Goal: Communication & Community: Share content

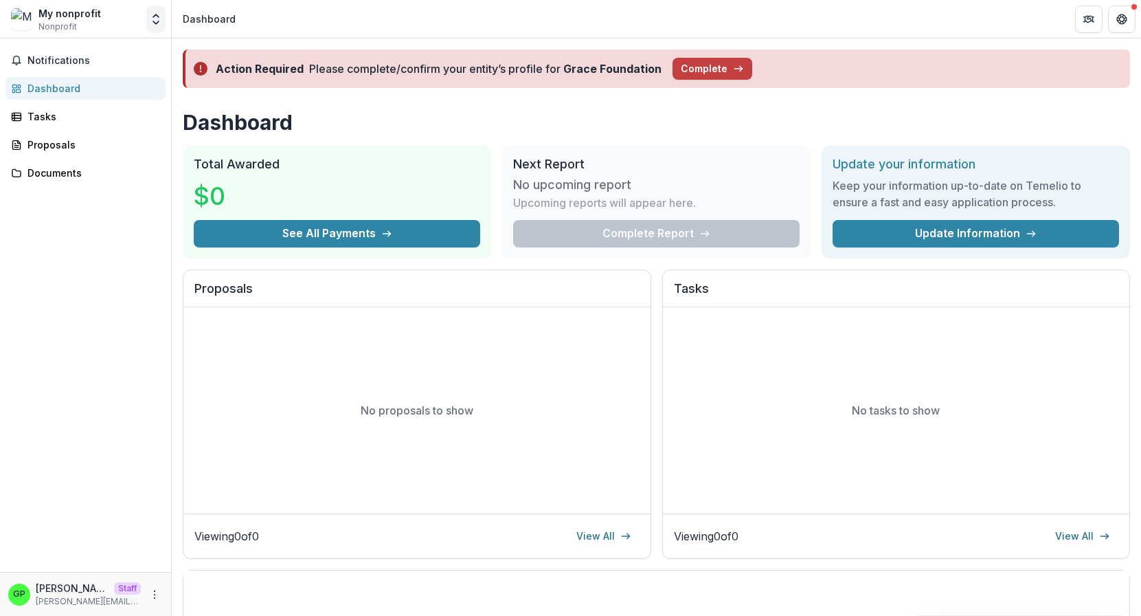
click at [161, 21] on icon "Open entity switcher" at bounding box center [156, 19] width 14 height 14
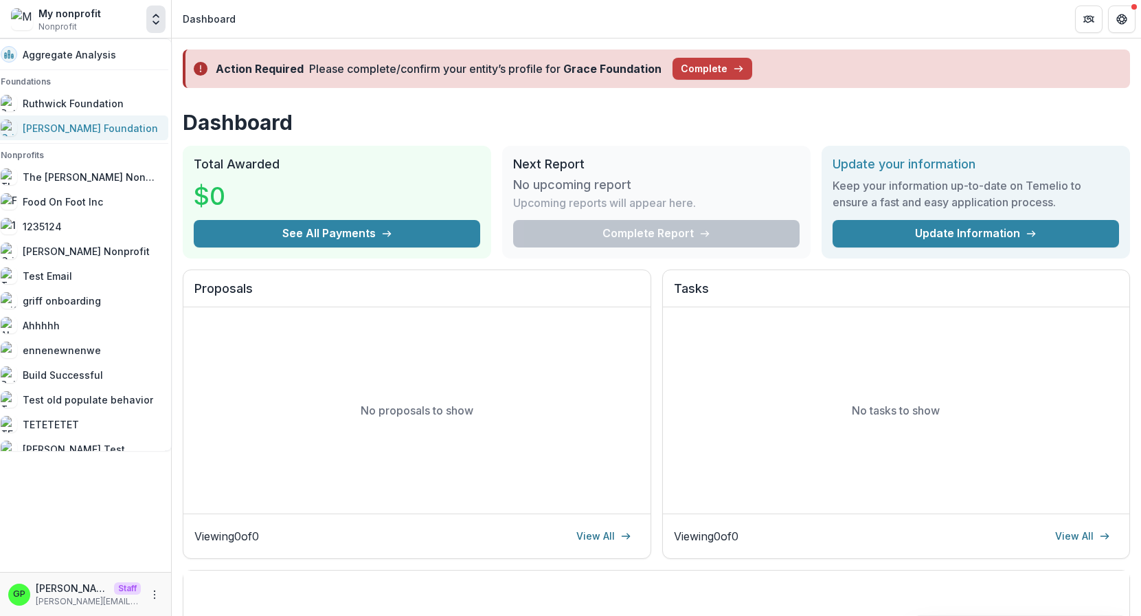
click at [99, 117] on link "[PERSON_NAME] Foundation" at bounding box center [80, 127] width 176 height 25
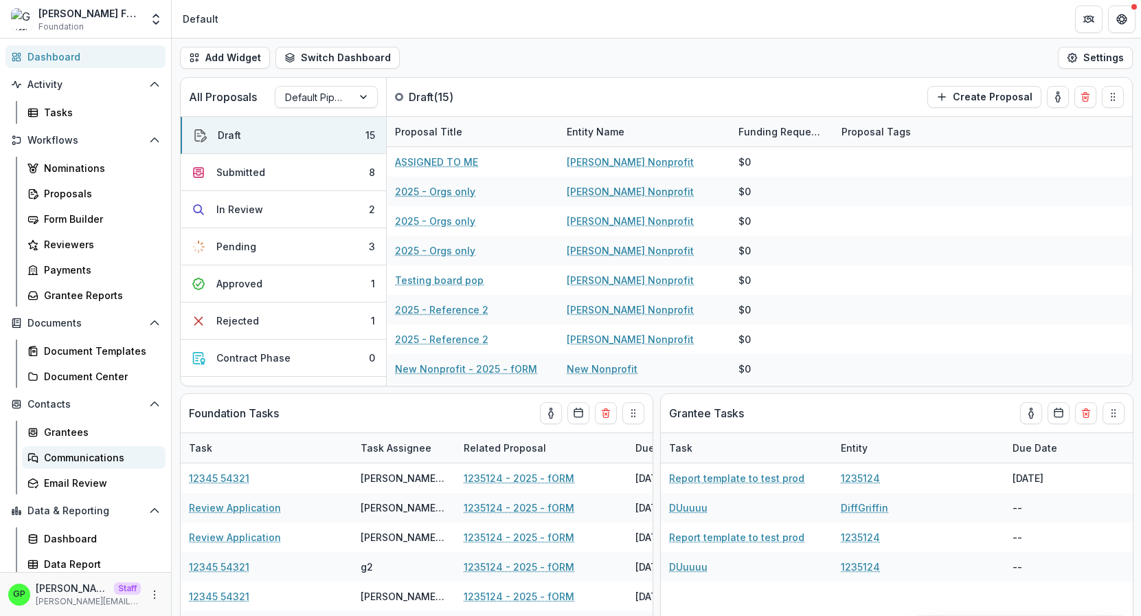
scroll to position [73, 0]
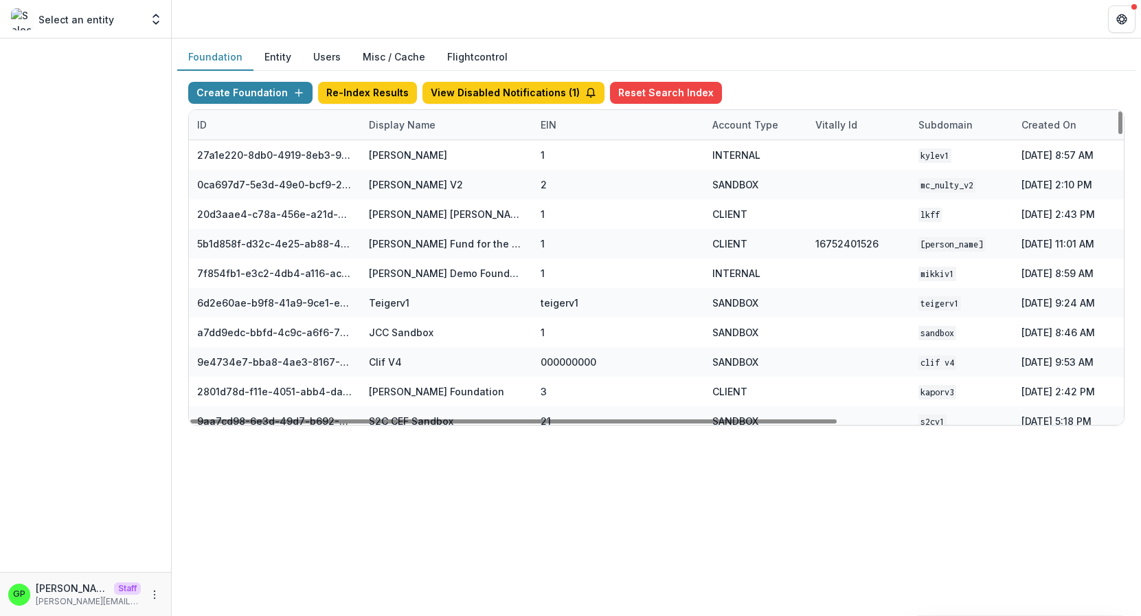
click at [389, 126] on div "Display Name" at bounding box center [402, 124] width 83 height 14
click at [400, 154] on input at bounding box center [445, 155] width 165 height 22
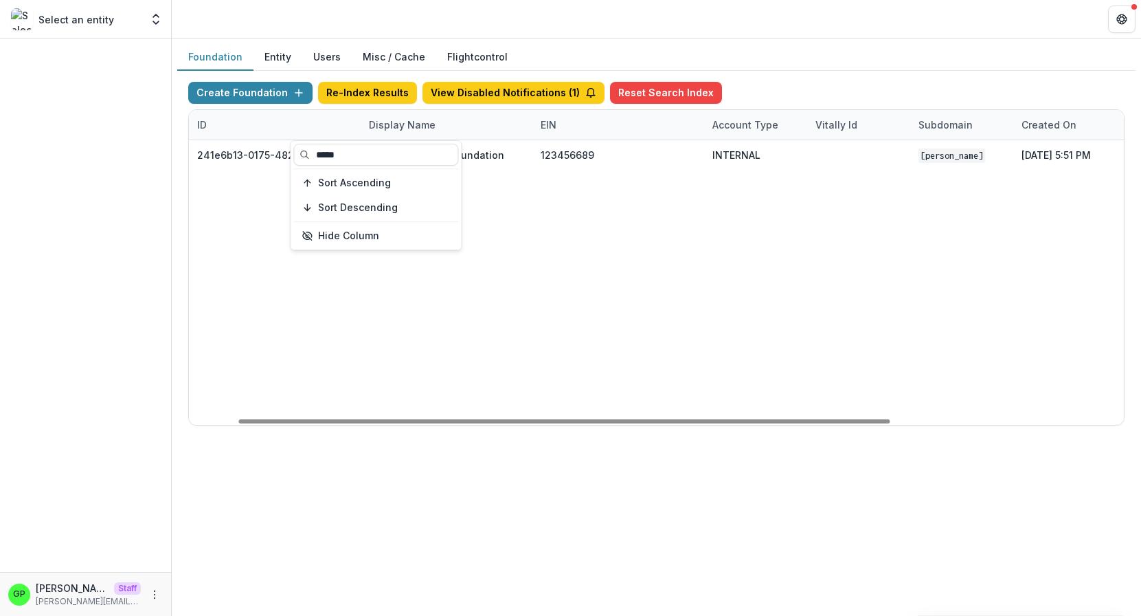
scroll to position [0, 404]
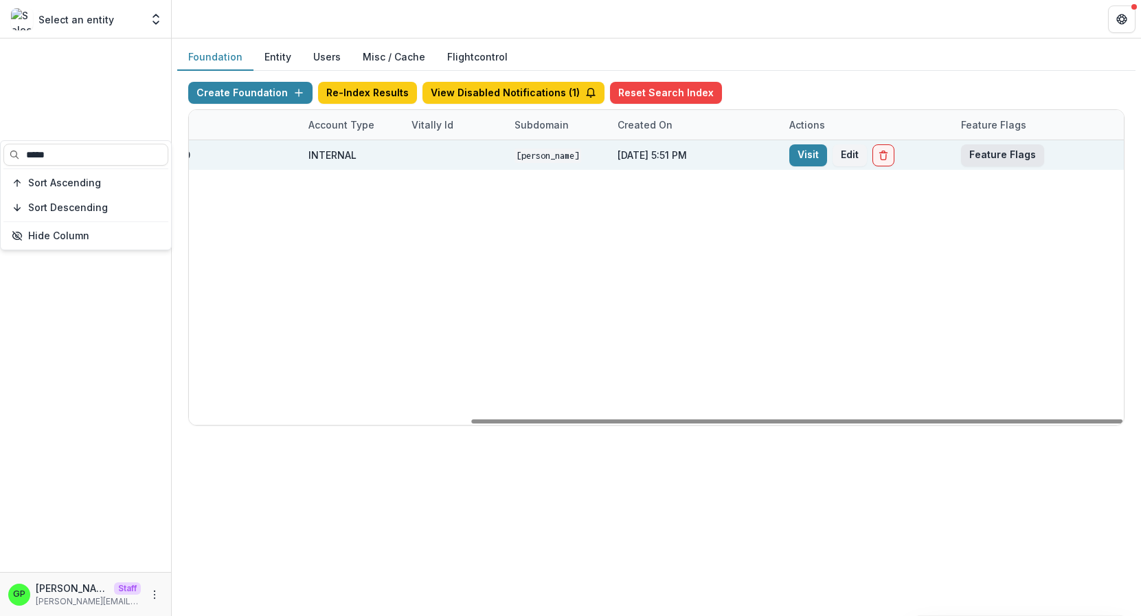
type input "*****"
click at [980, 155] on button "Feature Flags" at bounding box center [1002, 155] width 83 height 22
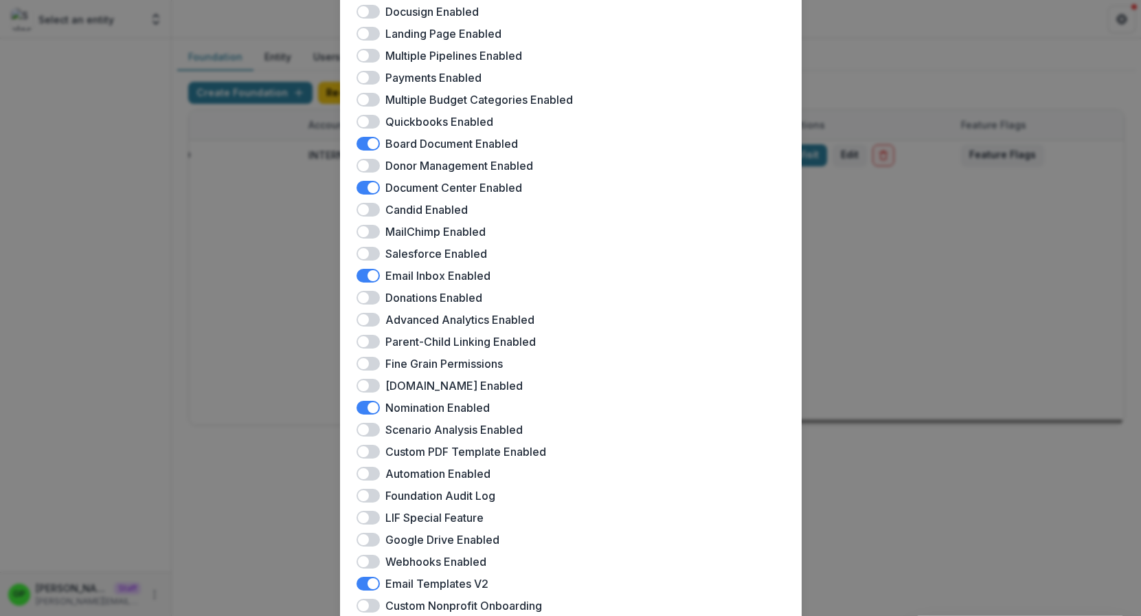
scroll to position [123, 0]
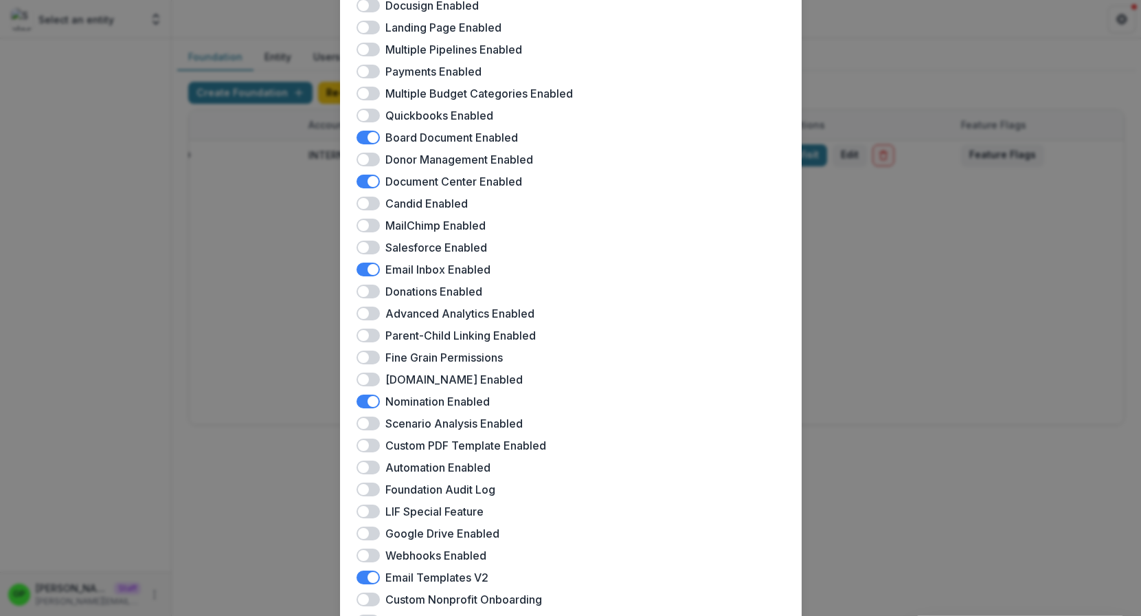
click at [372, 161] on span at bounding box center [368, 160] width 23 height 14
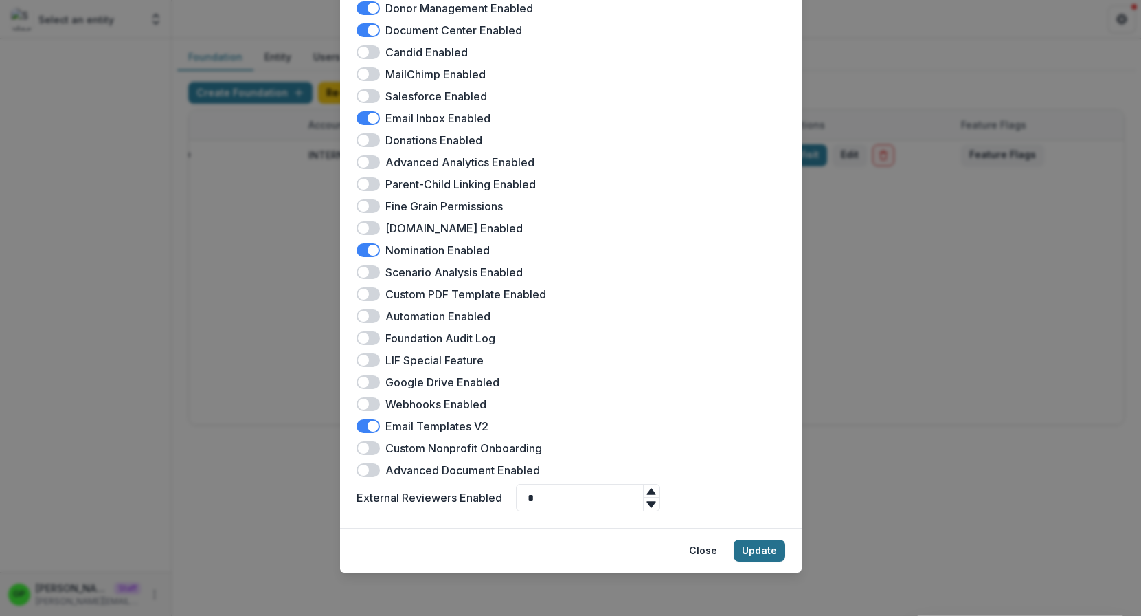
click at [763, 549] on button "Update" at bounding box center [760, 550] width 52 height 22
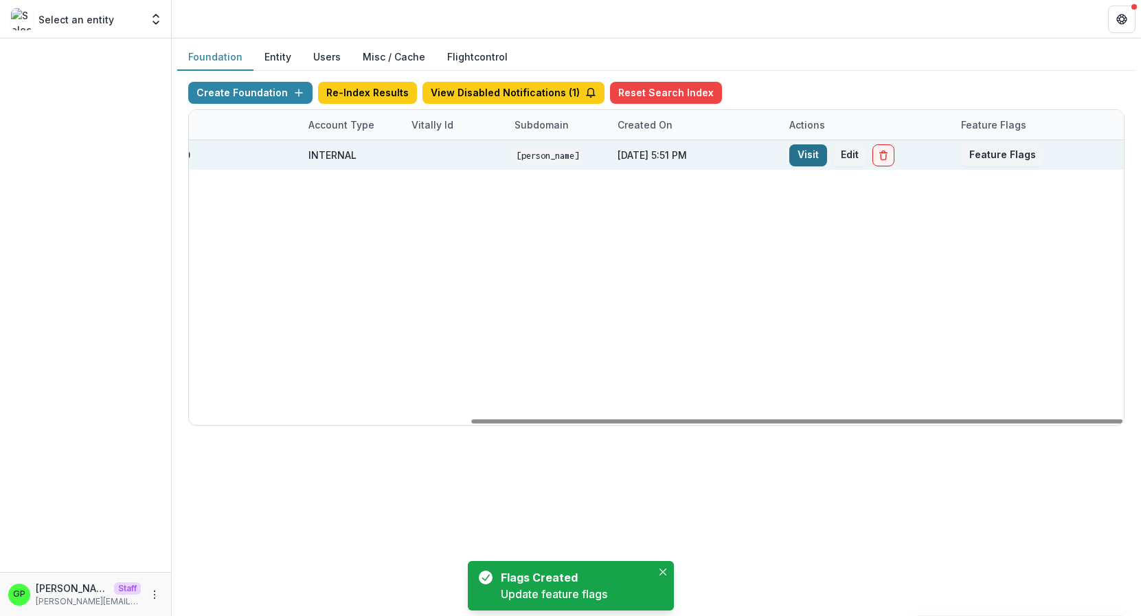
click at [803, 146] on link "Visit" at bounding box center [808, 155] width 38 height 22
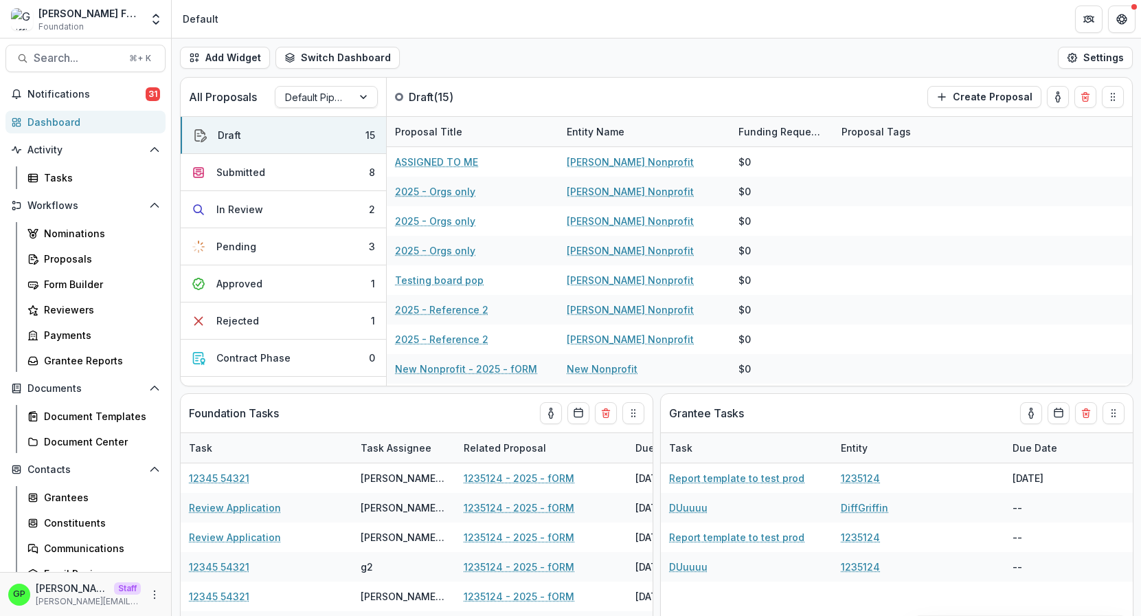
scroll to position [36, 0]
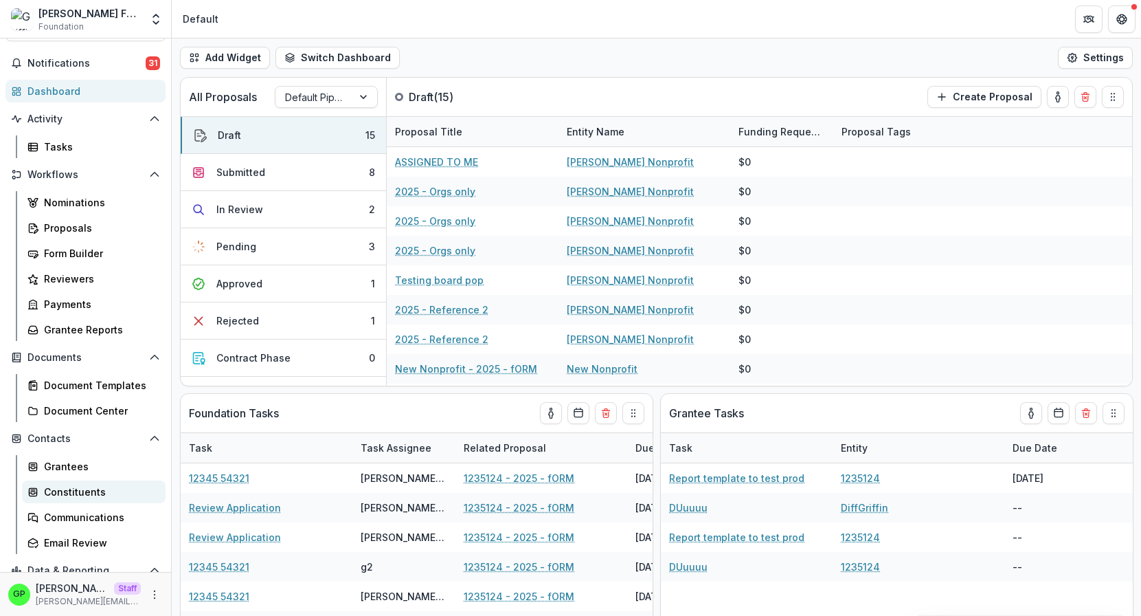
click at [80, 497] on div "Constituents" at bounding box center [99, 491] width 111 height 14
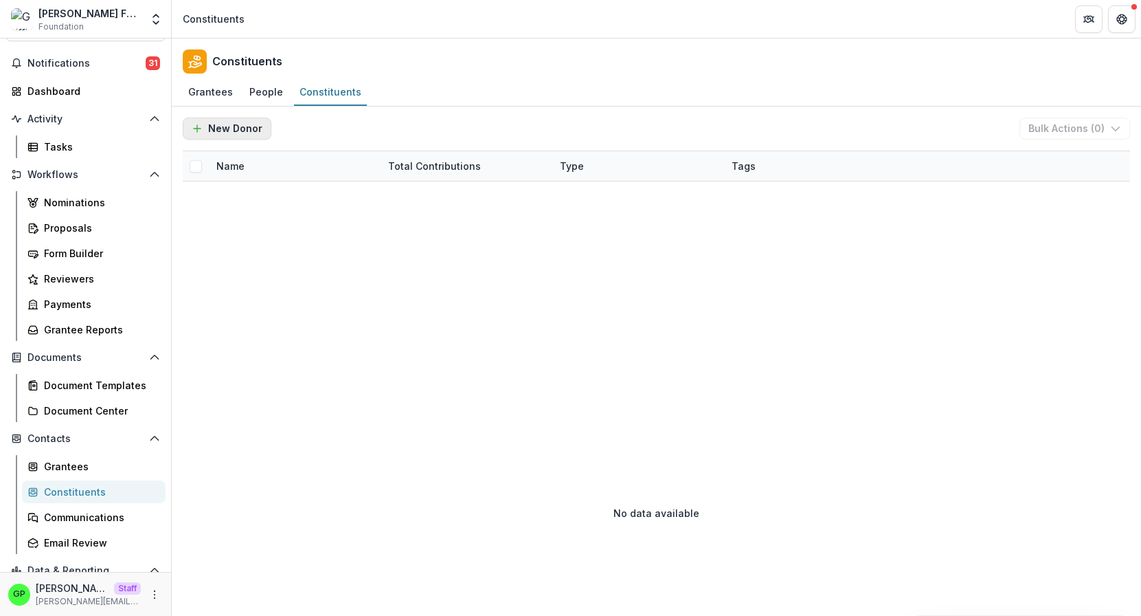
click at [232, 126] on button "New Donor" at bounding box center [227, 128] width 89 height 22
select select "******"
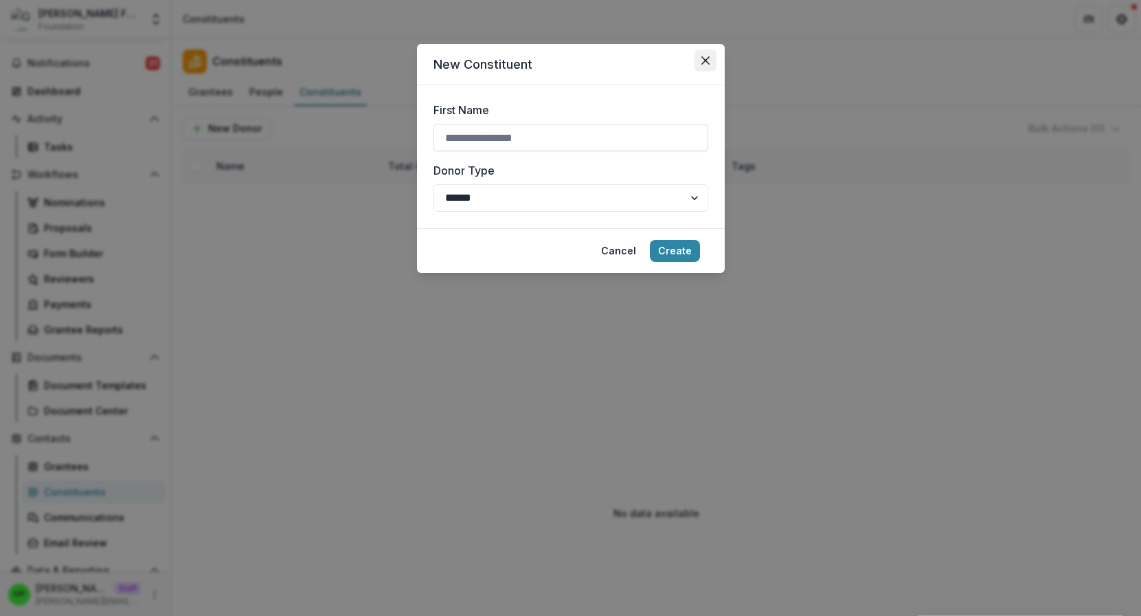
click at [706, 58] on icon "Close" at bounding box center [705, 60] width 8 height 8
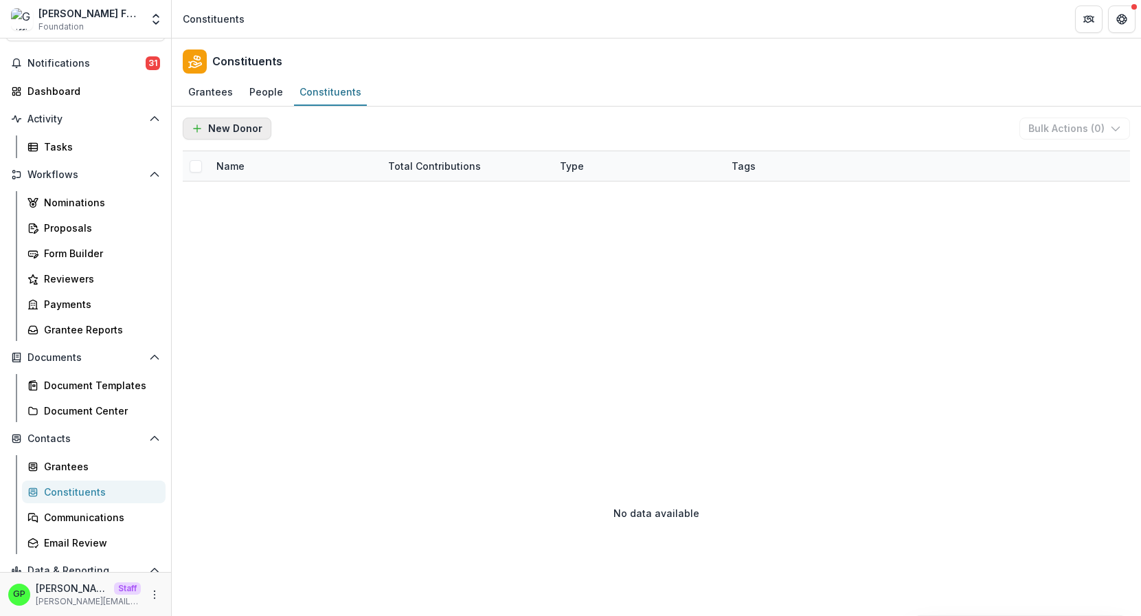
click at [235, 133] on button "New Donor" at bounding box center [227, 128] width 89 height 22
select select "******"
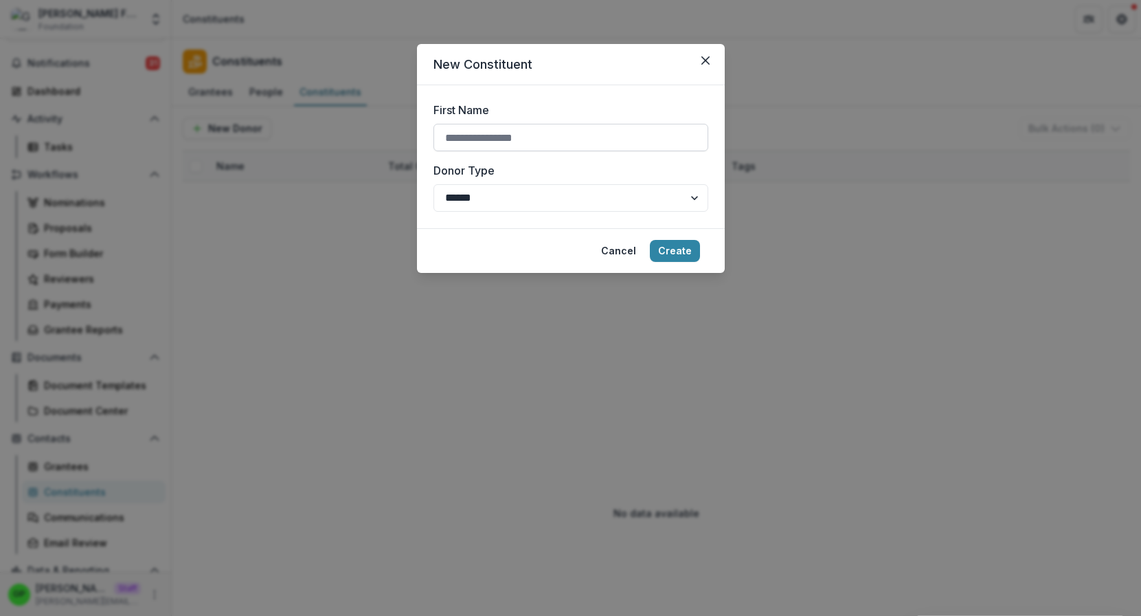
click at [606, 141] on input "First Name" at bounding box center [571, 137] width 275 height 27
type input "*"
type input "*******"
click at [688, 246] on button "Create" at bounding box center [675, 251] width 50 height 22
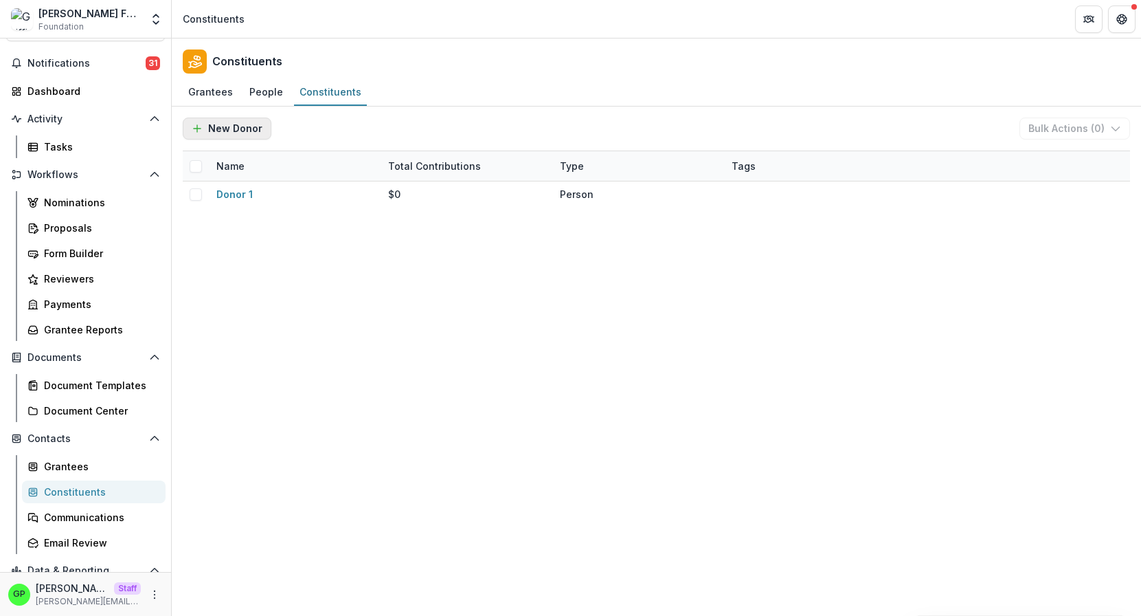
click at [223, 122] on button "New Donor" at bounding box center [227, 128] width 89 height 22
select select "******"
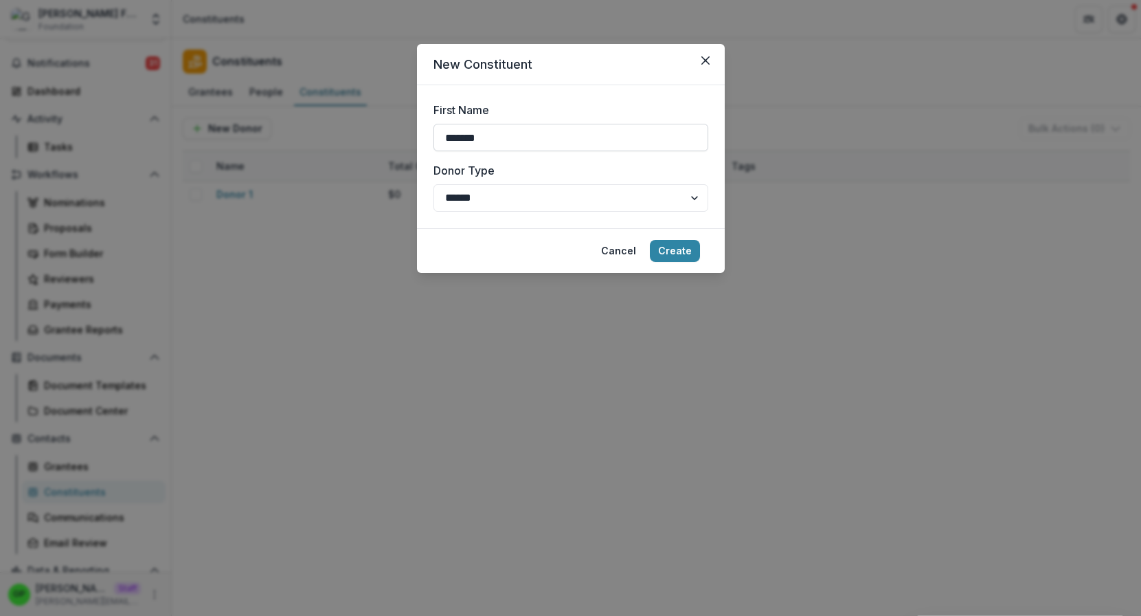
click at [480, 135] on input "*******" at bounding box center [571, 137] width 275 height 27
type input "*******"
click at [660, 243] on button "Create" at bounding box center [675, 251] width 50 height 22
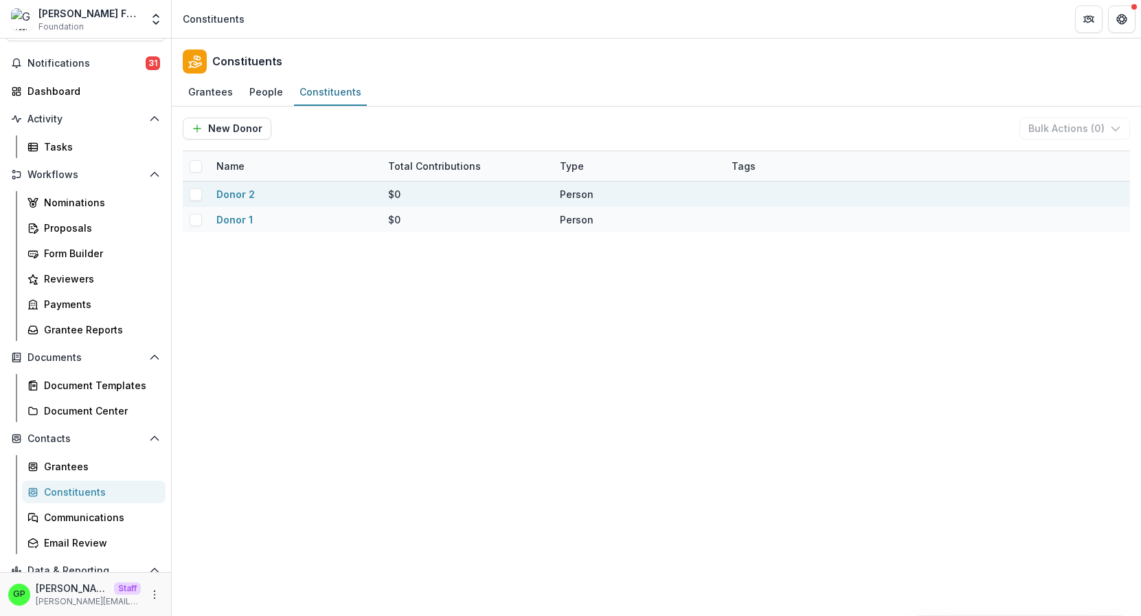
click at [195, 192] on span at bounding box center [196, 194] width 12 height 12
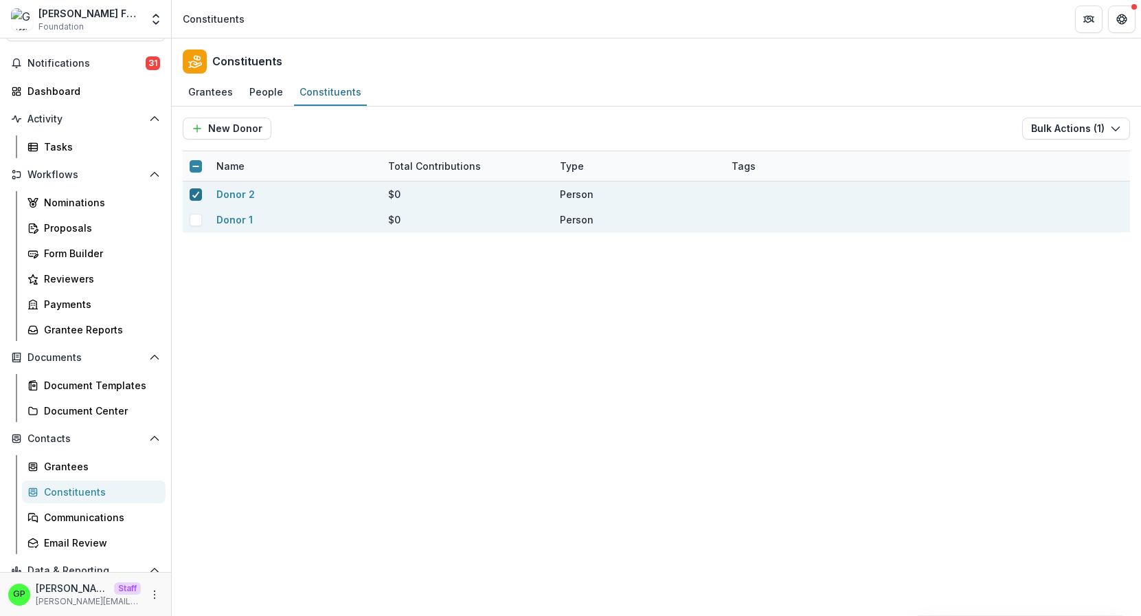
click at [195, 218] on span at bounding box center [196, 220] width 12 height 12
click at [1070, 130] on button "Bulk Actions ( 2 )" at bounding box center [1075, 128] width 110 height 22
click at [1051, 157] on button "Bulk Send" at bounding box center [1053, 159] width 147 height 23
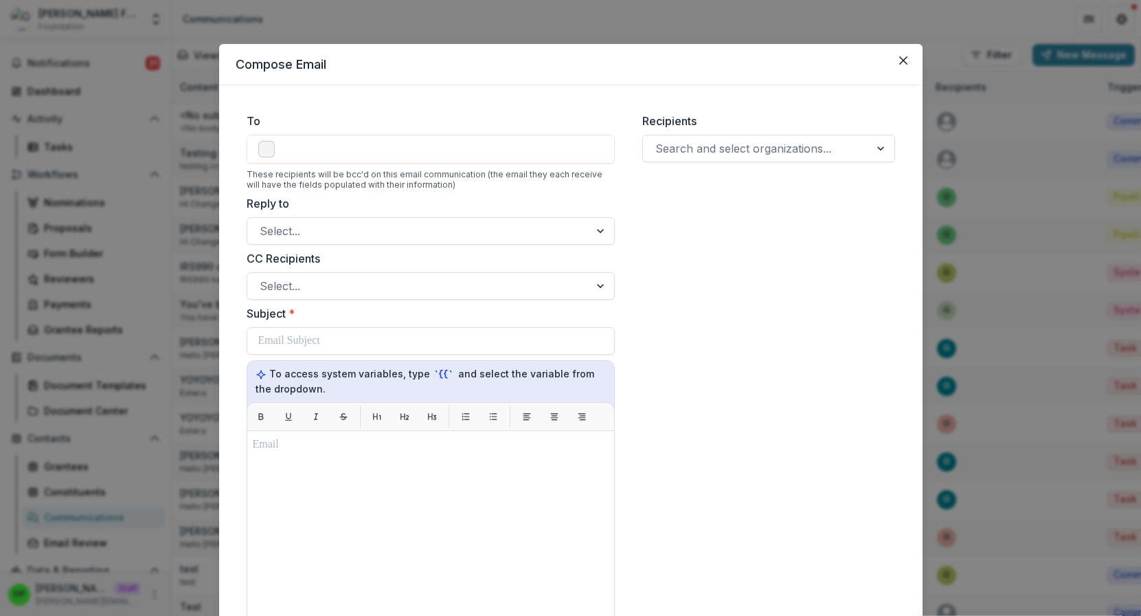
click at [267, 135] on div at bounding box center [431, 149] width 368 height 29
click at [267, 149] on span at bounding box center [266, 149] width 16 height 16
click at [916, 54] on header "Compose Email" at bounding box center [571, 64] width 704 height 41
click at [908, 54] on button "Close" at bounding box center [903, 60] width 22 height 22
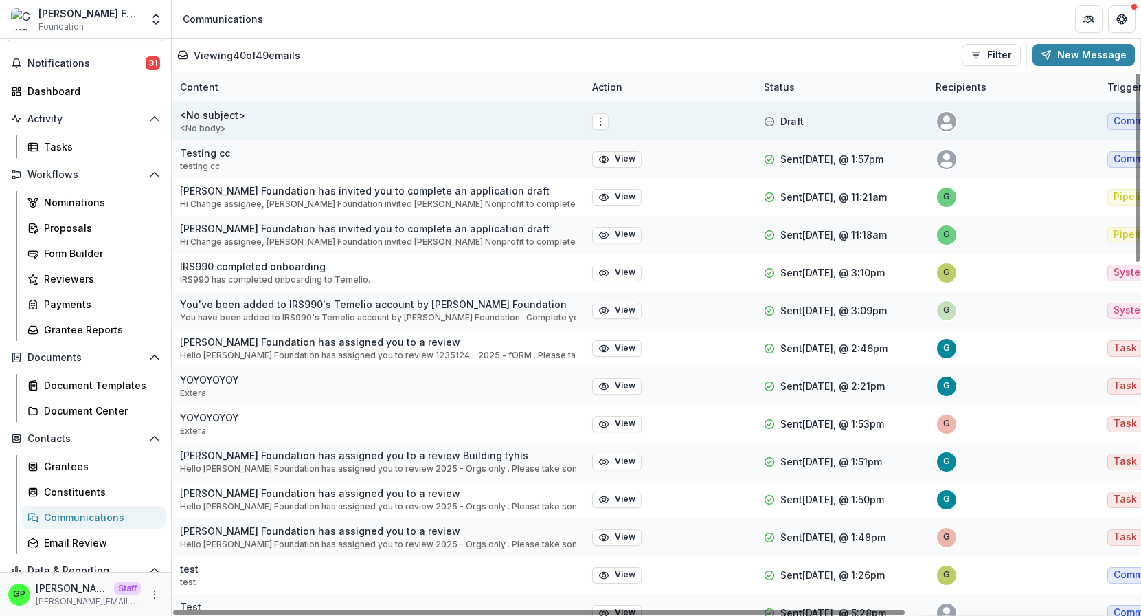
click at [256, 124] on div "<No subject> <No body>" at bounding box center [378, 121] width 412 height 38
click at [594, 117] on button "Options" at bounding box center [600, 121] width 16 height 16
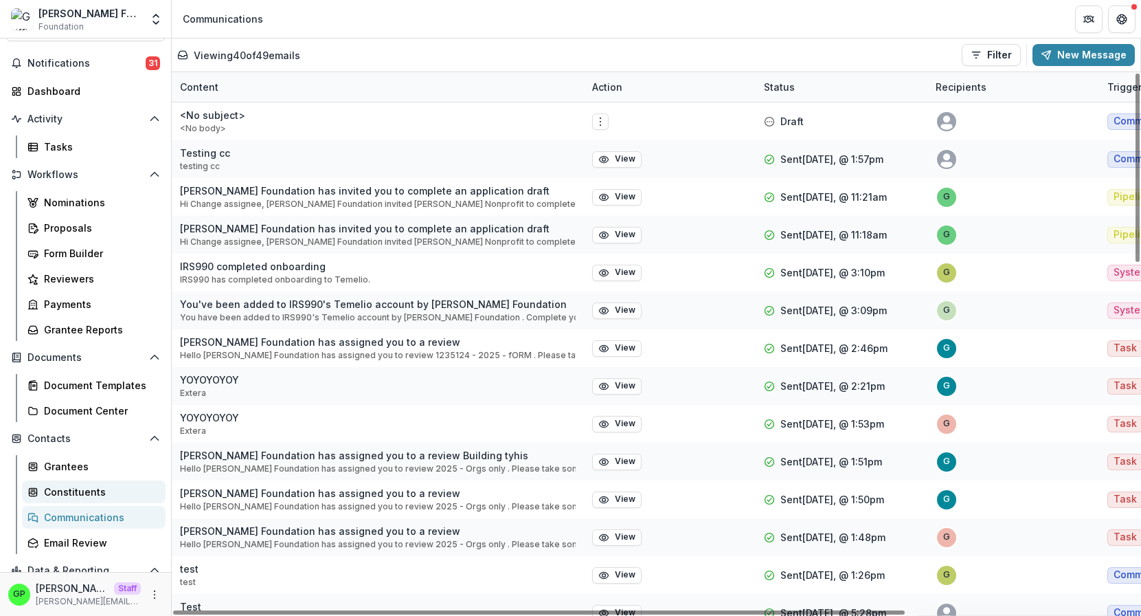
click at [87, 488] on div "Constituents" at bounding box center [99, 491] width 111 height 14
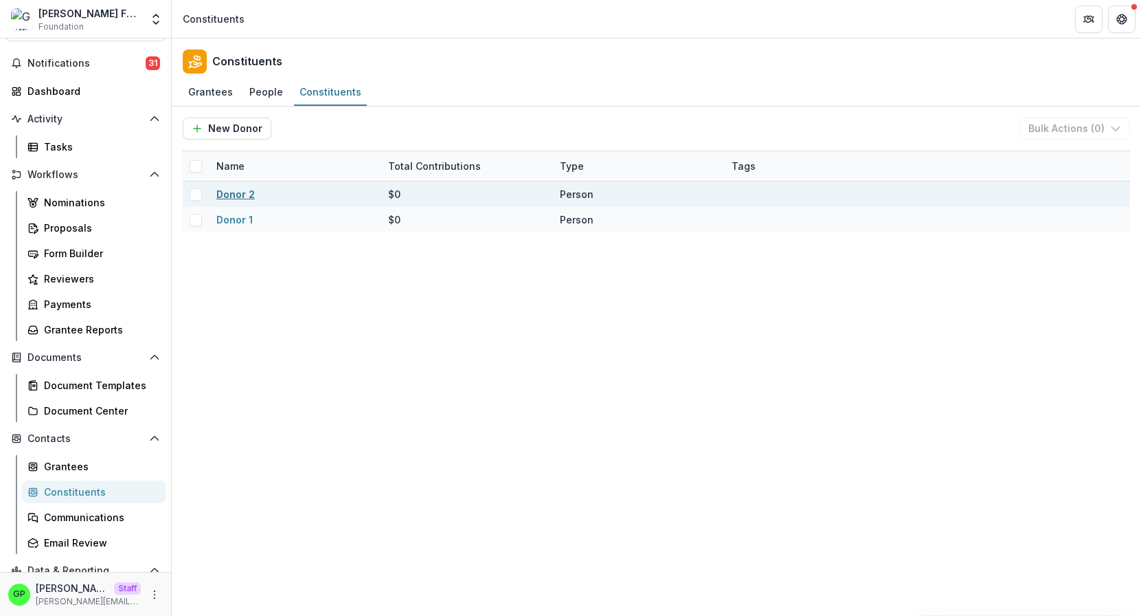
click at [228, 196] on link "Donor 2" at bounding box center [235, 194] width 38 height 12
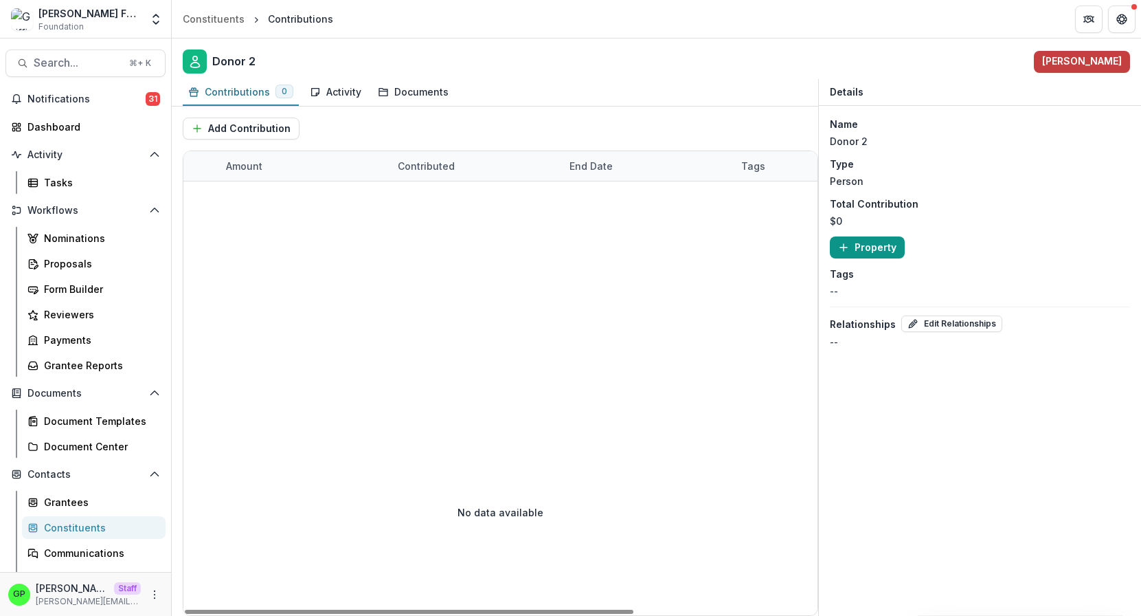
click at [890, 239] on button "Property" at bounding box center [867, 247] width 75 height 22
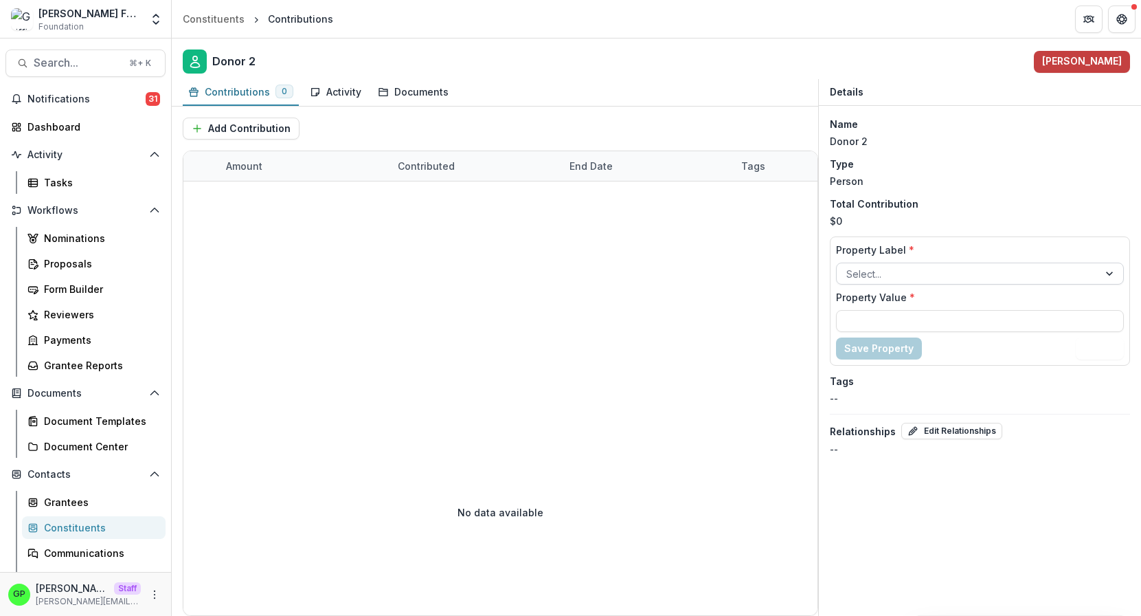
click at [875, 280] on div at bounding box center [967, 273] width 243 height 17
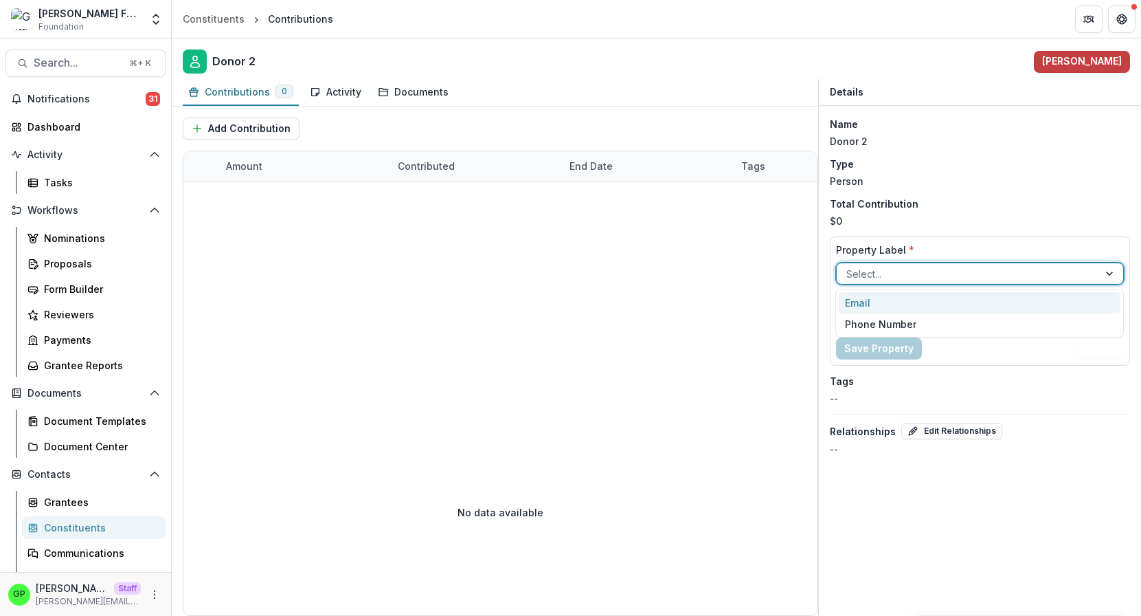
click at [875, 300] on div "Email" at bounding box center [980, 302] width 282 height 21
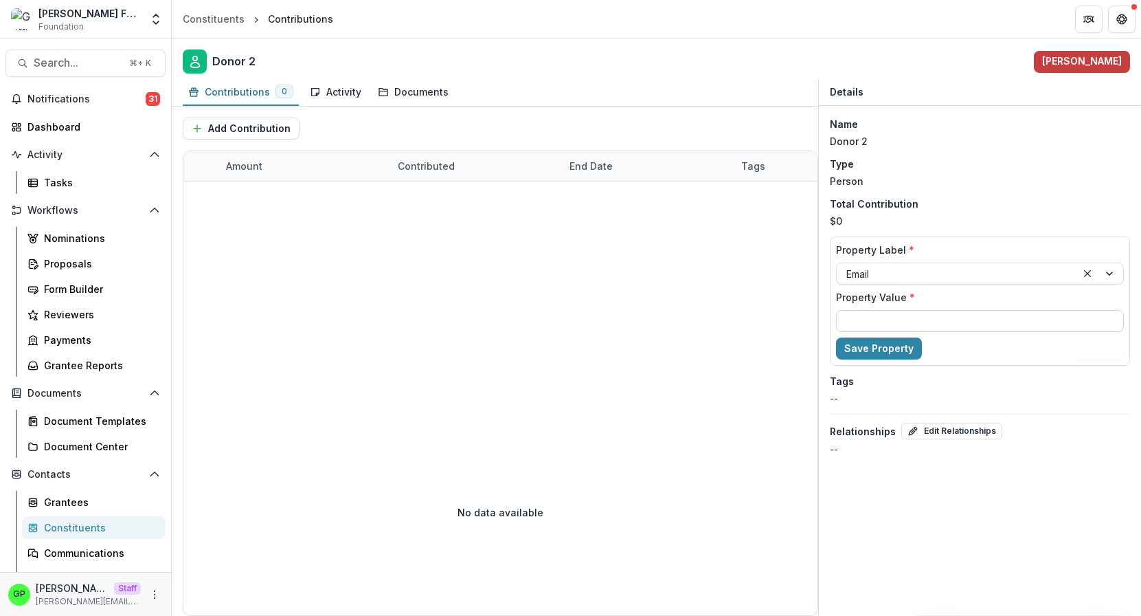
click at [875, 311] on input "Property Value *" at bounding box center [980, 321] width 288 height 22
type input "**********"
click at [901, 335] on div "**********" at bounding box center [980, 300] width 300 height 129
click at [901, 345] on button "Save Property" at bounding box center [879, 348] width 86 height 22
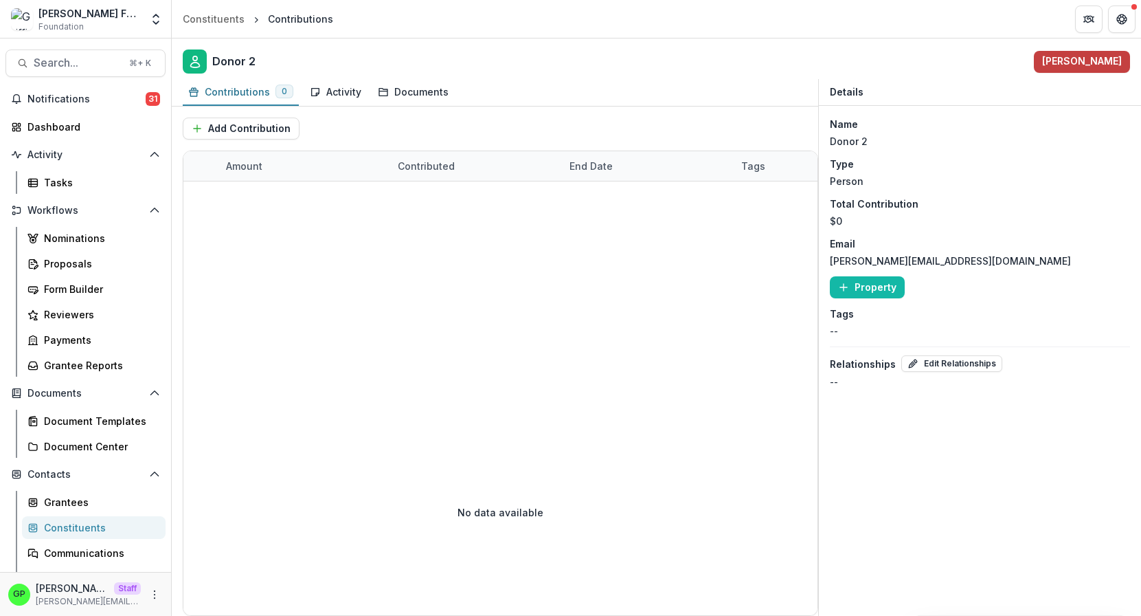
click at [91, 524] on div "Constituents" at bounding box center [99, 527] width 111 height 14
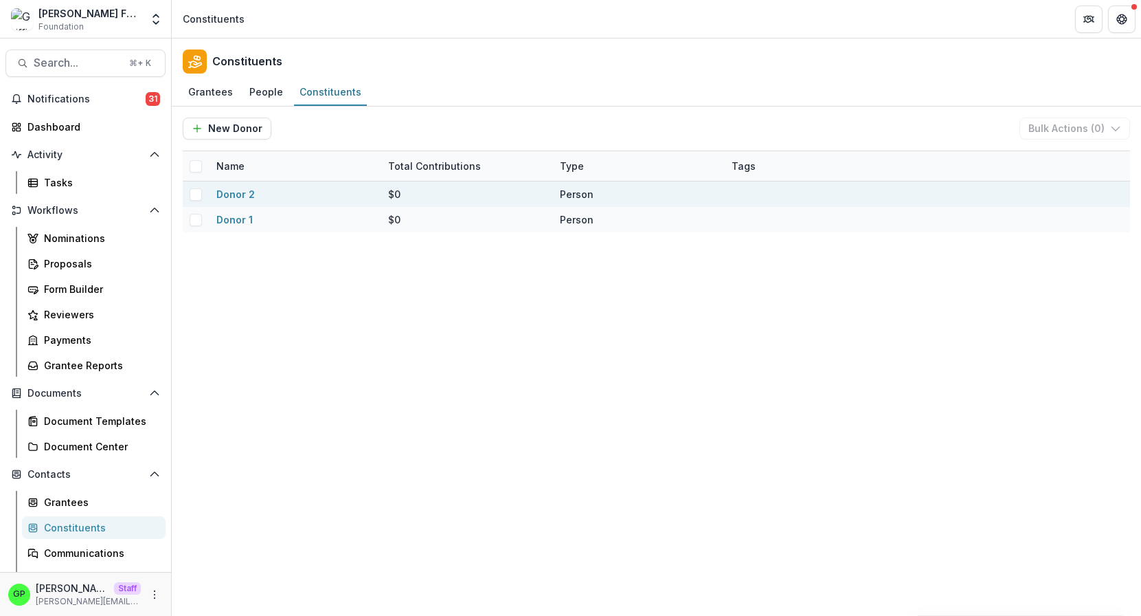
click at [196, 189] on span at bounding box center [196, 194] width 12 height 12
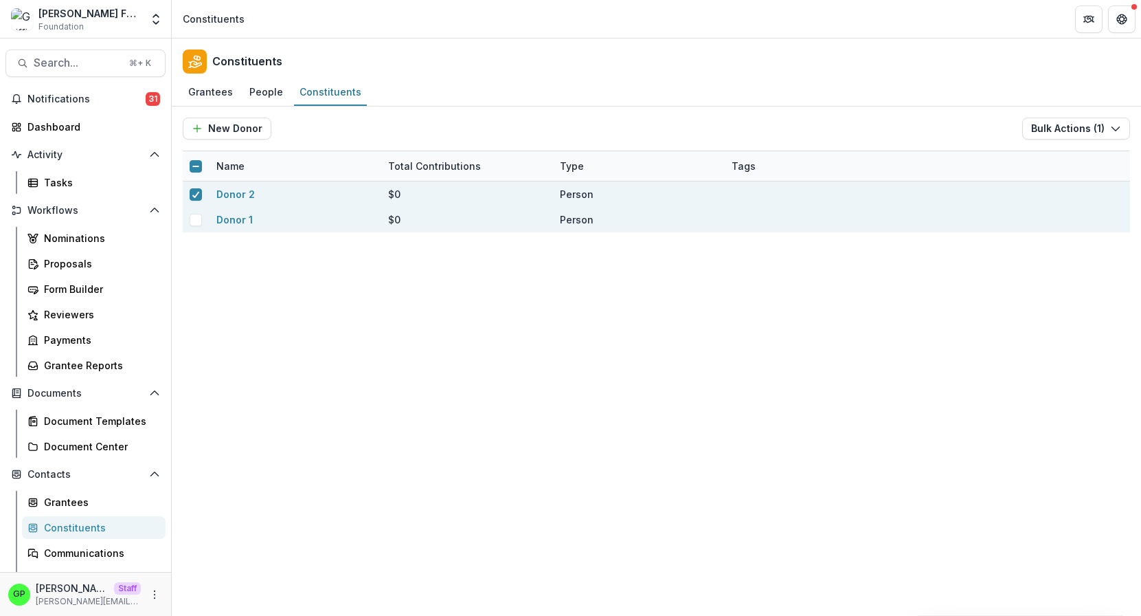
click at [196, 208] on div at bounding box center [195, 219] width 25 height 25
click at [196, 214] on span at bounding box center [196, 220] width 12 height 12
click at [1070, 124] on button "Bulk Actions ( 2 )" at bounding box center [1075, 128] width 110 height 22
click at [1051, 165] on button "Bulk Send" at bounding box center [1053, 159] width 147 height 23
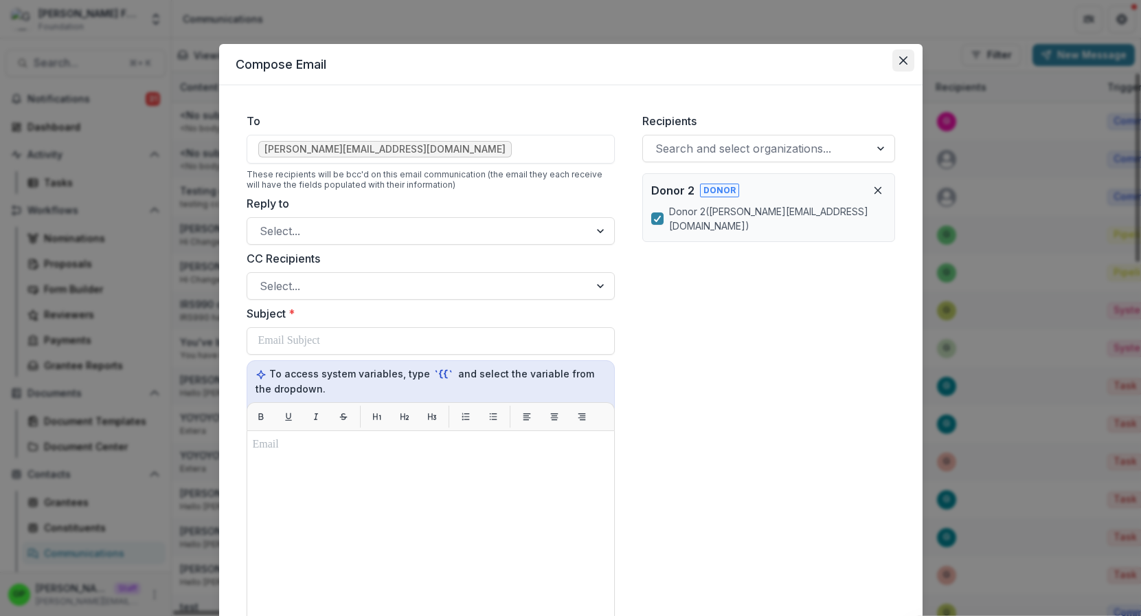
click at [901, 54] on button "Close" at bounding box center [903, 60] width 22 height 22
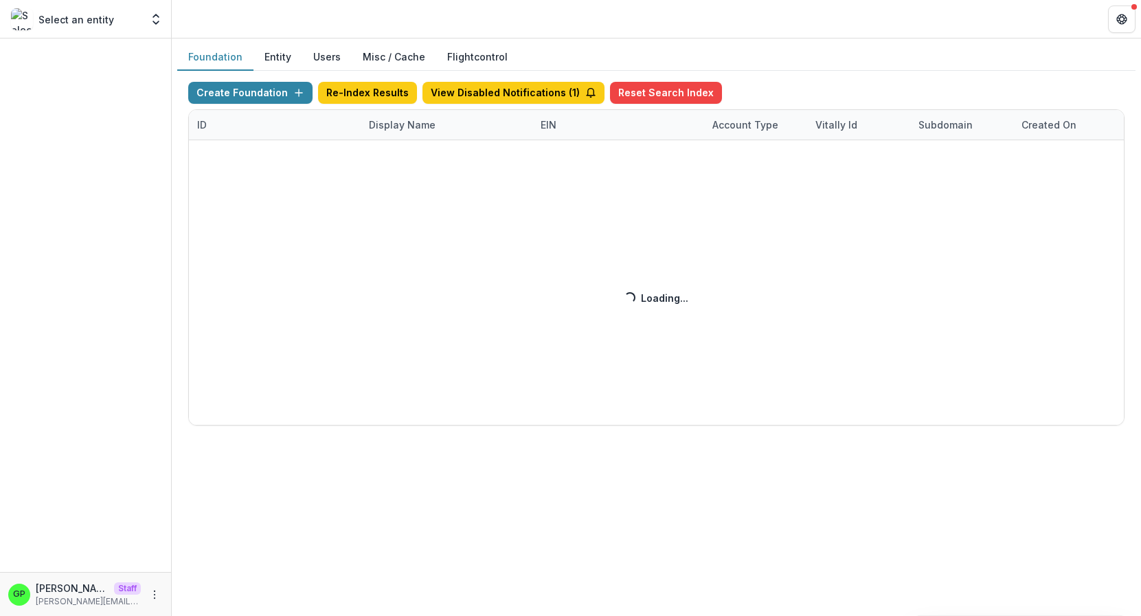
click at [370, 124] on div "Create Foundation Re-Index Results View Disabled Notifications ( 1 ) Reset Sear…" at bounding box center [656, 254] width 936 height 344
click at [379, 122] on div "Create Foundation Re-Index Results View Disabled Notifications ( 1 ) Reset Sear…" at bounding box center [656, 254] width 936 height 344
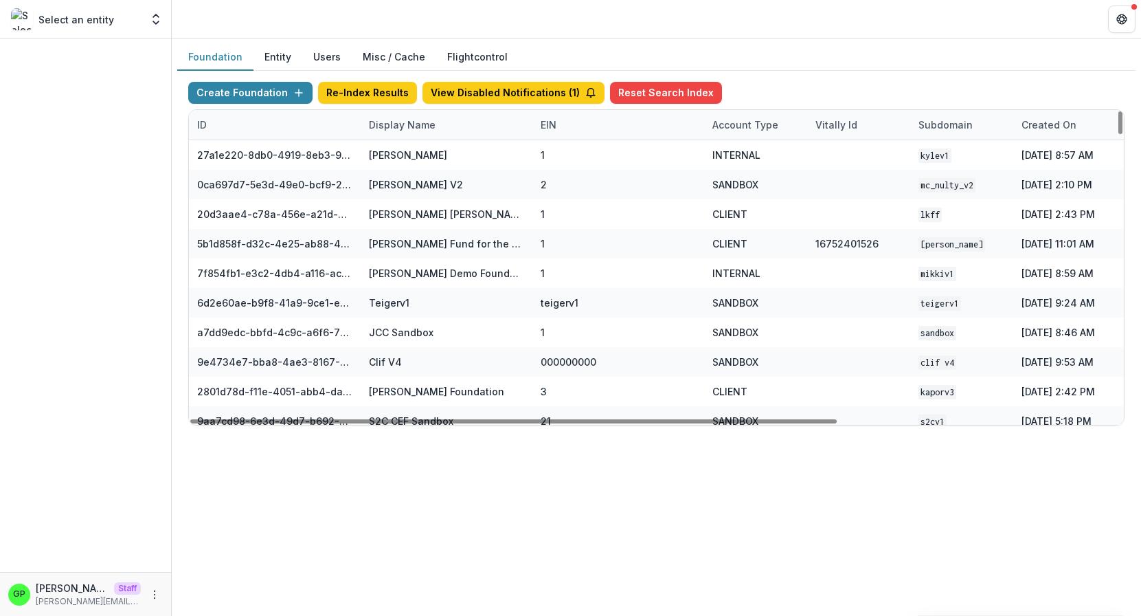
click at [387, 122] on div "Display Name" at bounding box center [402, 124] width 83 height 14
click at [411, 153] on input at bounding box center [445, 155] width 165 height 22
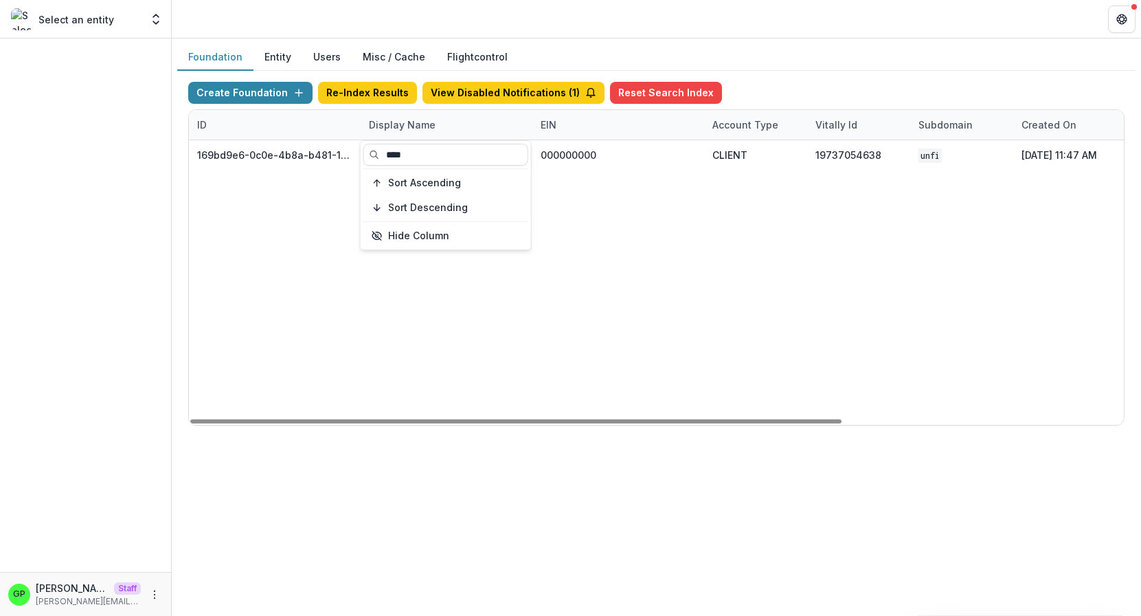
type input "****"
click at [502, 330] on div "169bd9e6-0c0e-4b8a-b481-1c6298c58fb4 UNFI 000000000 CLIENT 19737054638 unfi Nov…" at bounding box center [859, 282] width 1340 height 284
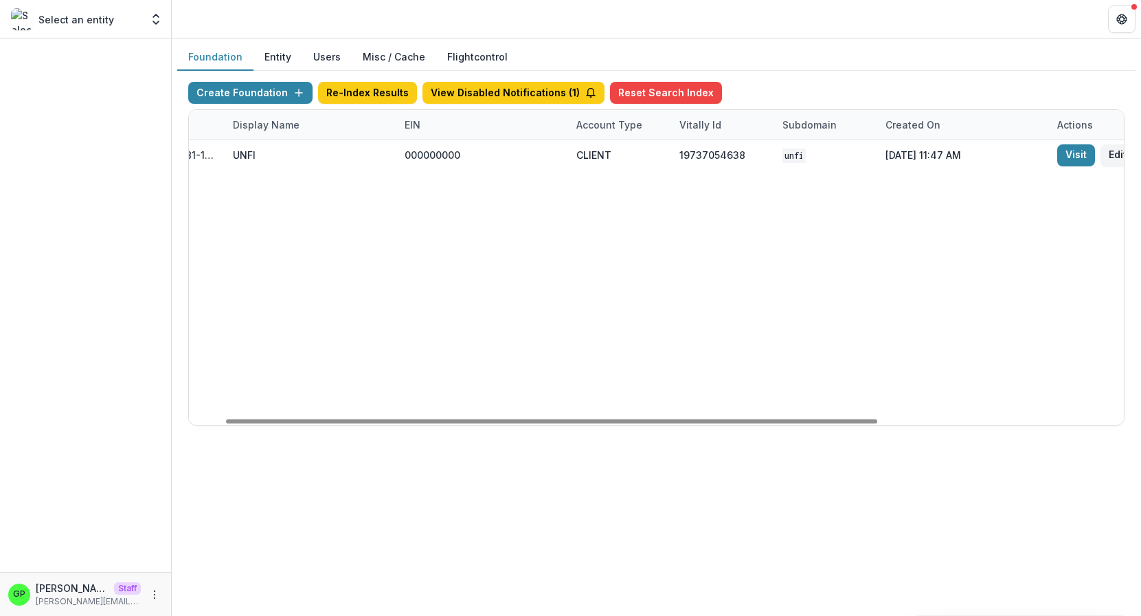
scroll to position [0, 404]
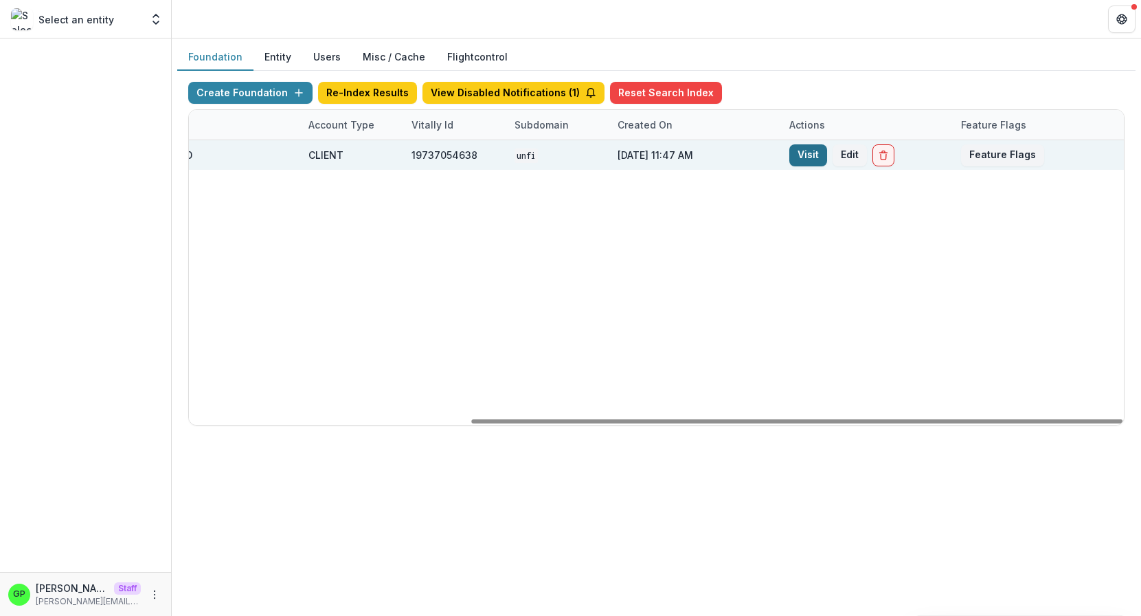
click at [801, 153] on link "Visit" at bounding box center [808, 155] width 38 height 22
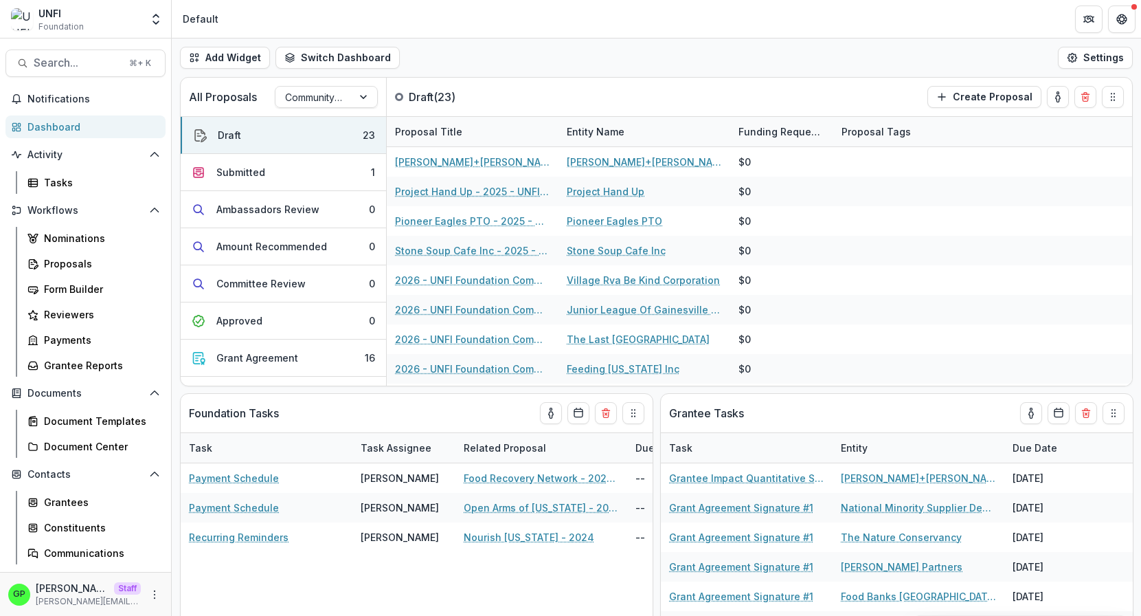
click at [67, 515] on div "Grantees Constituents Communications" at bounding box center [93, 528] width 155 height 74
click at [67, 526] on div "Constituents" at bounding box center [99, 527] width 111 height 14
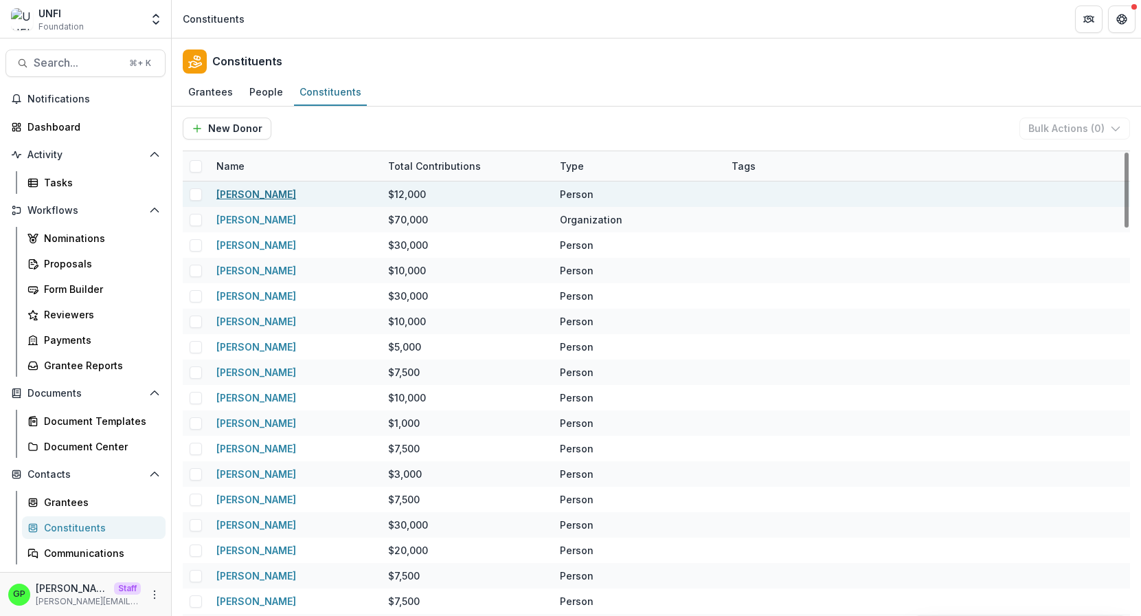
click at [257, 197] on link "Mike Petinge" at bounding box center [256, 194] width 80 height 12
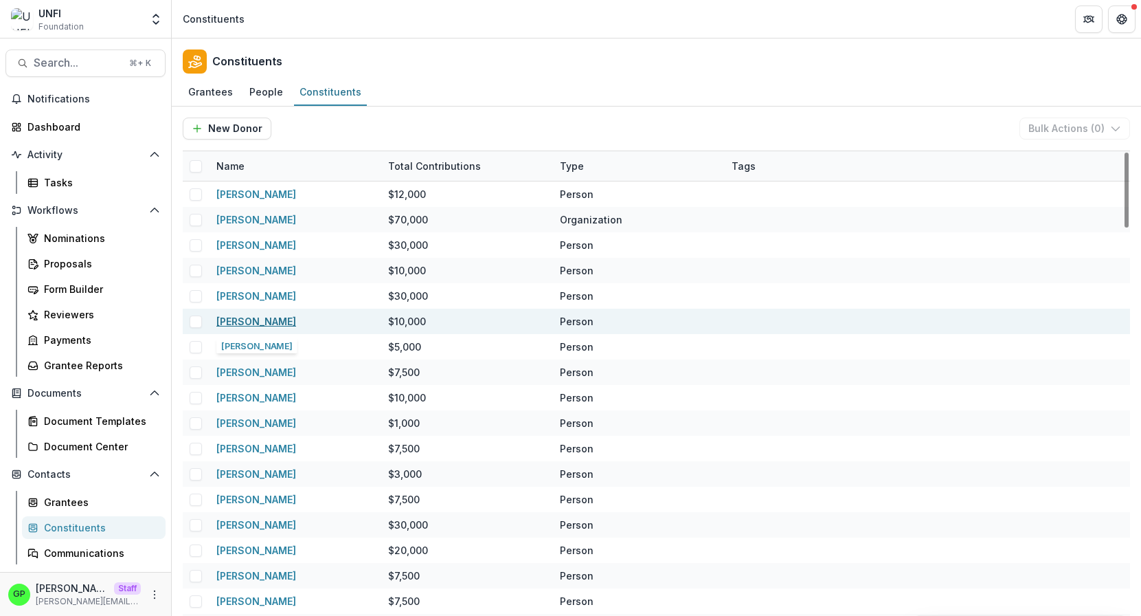
click at [260, 319] on link "Richard Manning" at bounding box center [256, 321] width 80 height 12
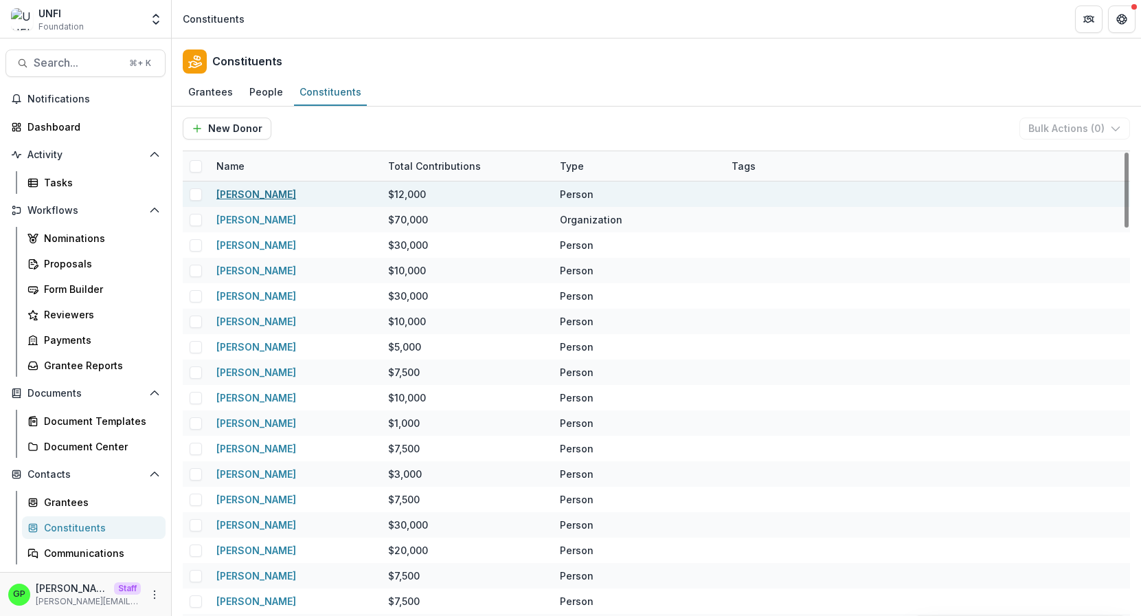
click at [251, 188] on link "Mike Petinge" at bounding box center [256, 194] width 80 height 12
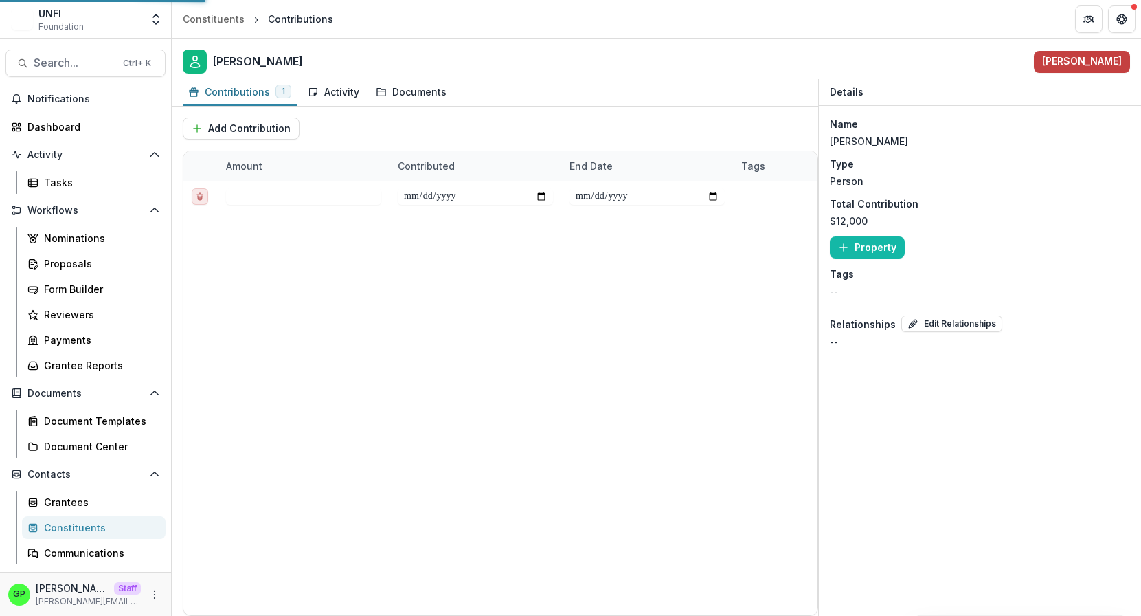
type input "*******"
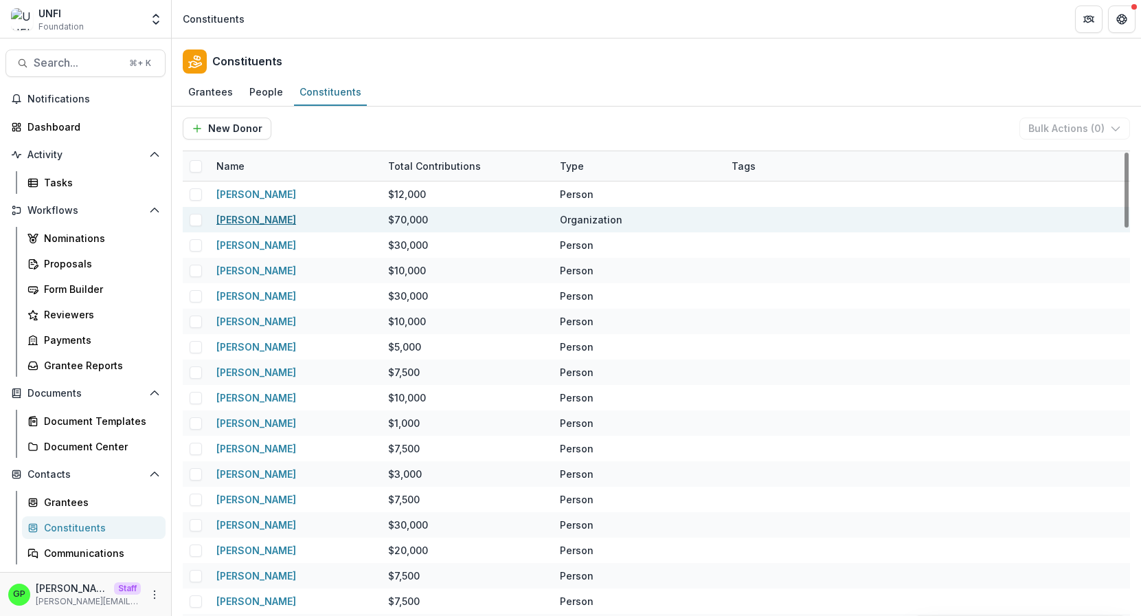
click at [256, 220] on link "Mark Coleman" at bounding box center [256, 220] width 80 height 12
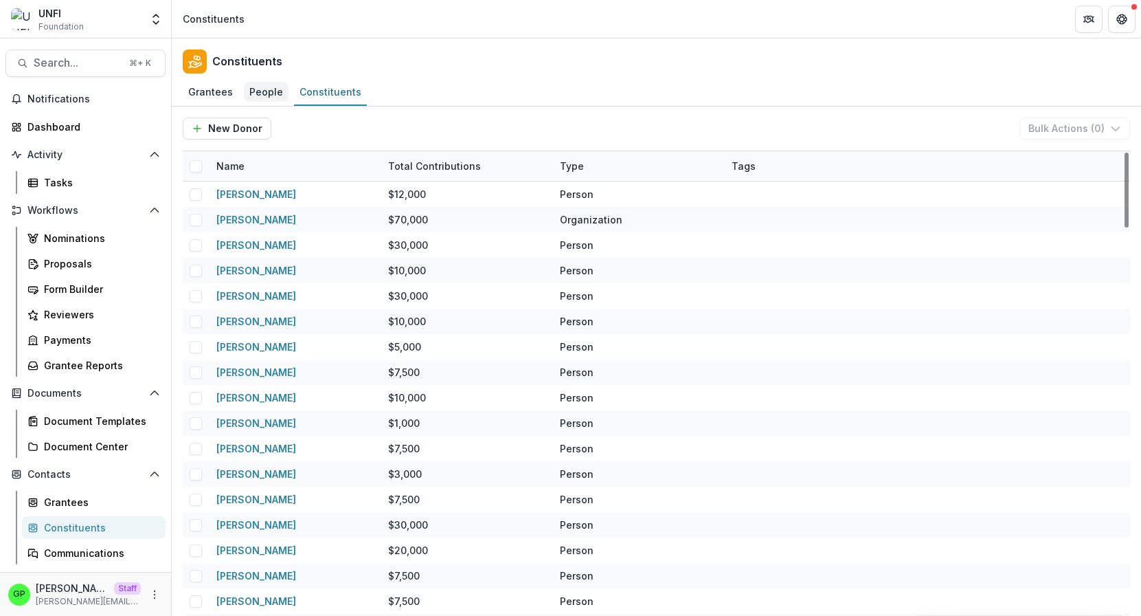
click at [247, 89] on div "People" at bounding box center [266, 92] width 45 height 20
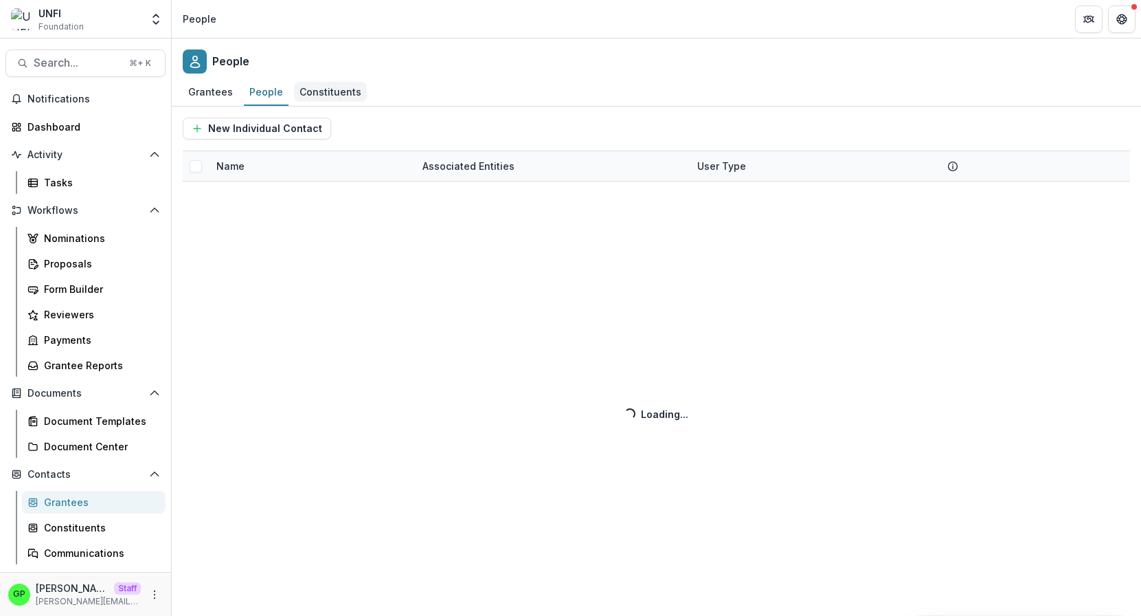
click at [317, 84] on div "Constituents" at bounding box center [330, 92] width 73 height 20
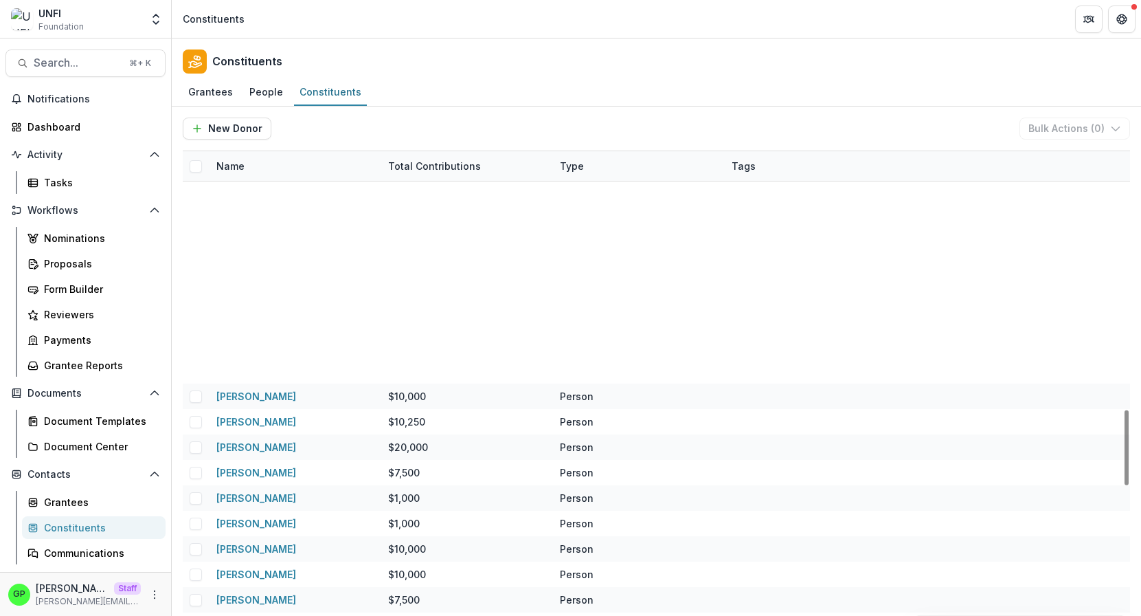
scroll to position [2412, 0]
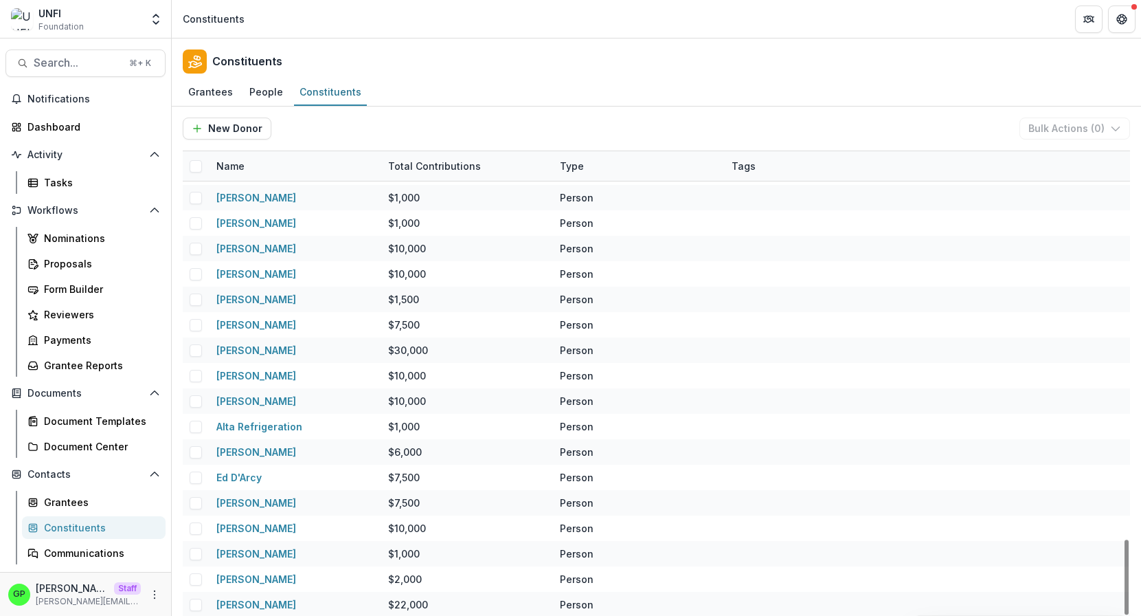
click at [745, 163] on div "Tags" at bounding box center [743, 166] width 41 height 14
click at [789, 162] on div "Tags" at bounding box center [809, 166] width 172 height 30
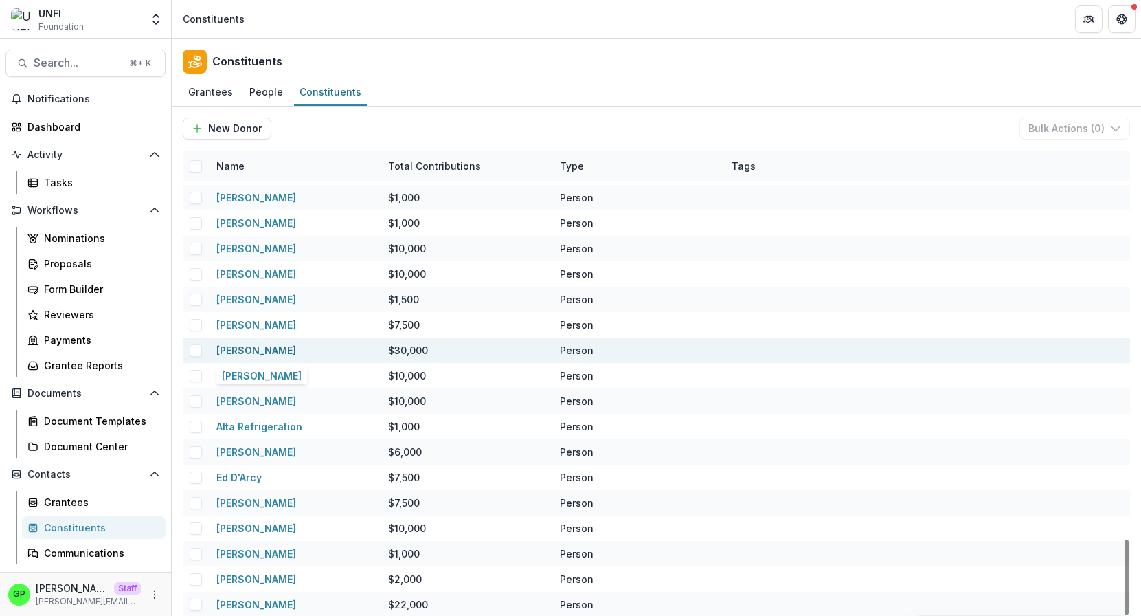
click at [243, 350] on link "Beth Scott" at bounding box center [256, 350] width 80 height 12
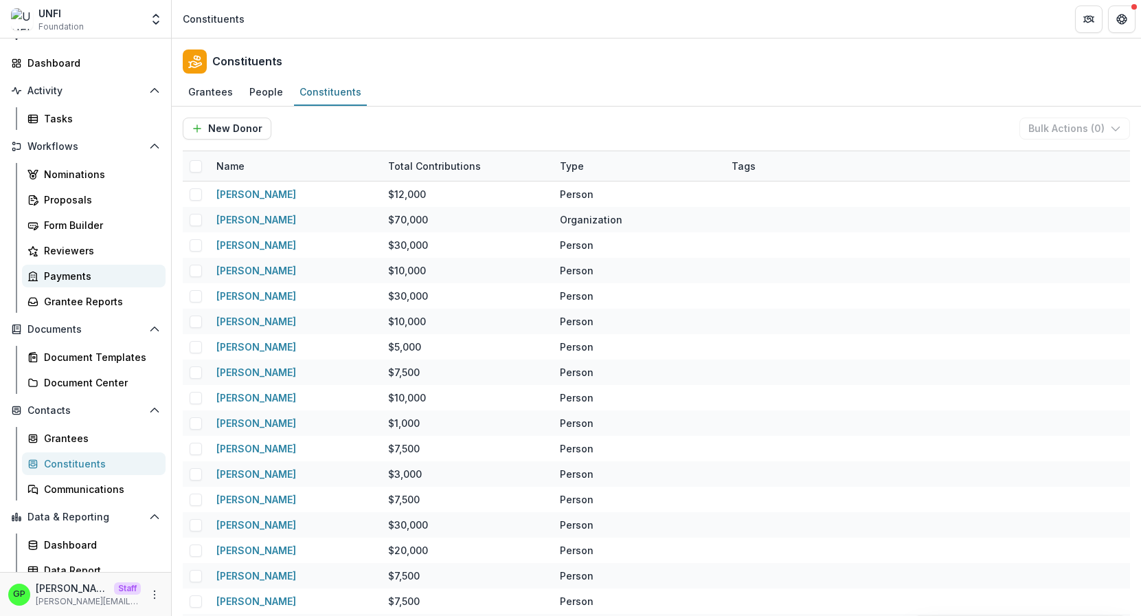
scroll to position [73, 0]
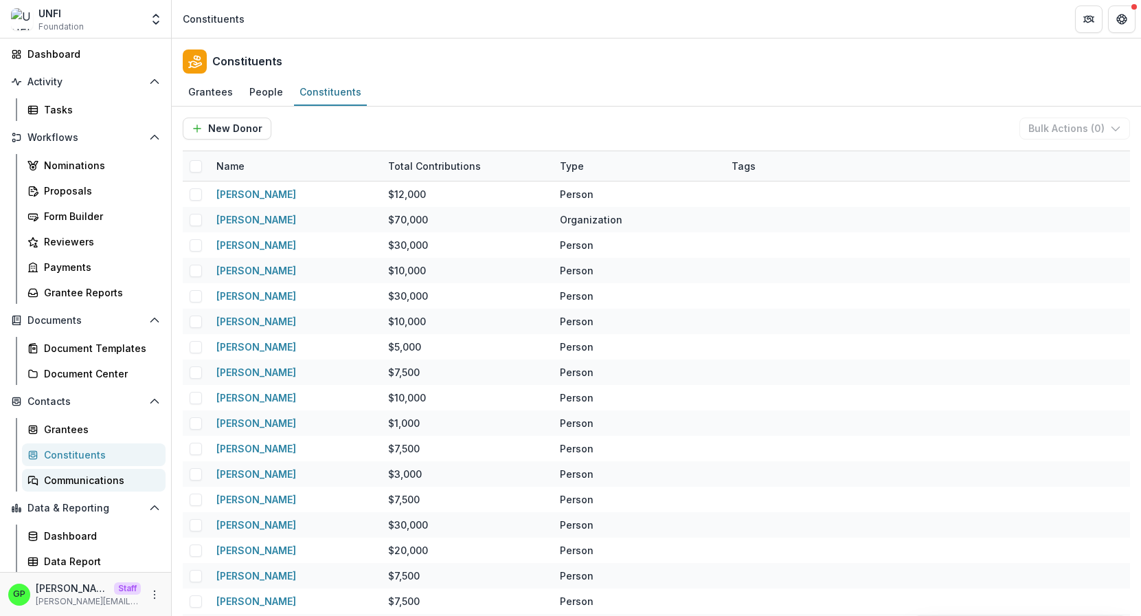
click at [71, 475] on div "Communications" at bounding box center [99, 480] width 111 height 14
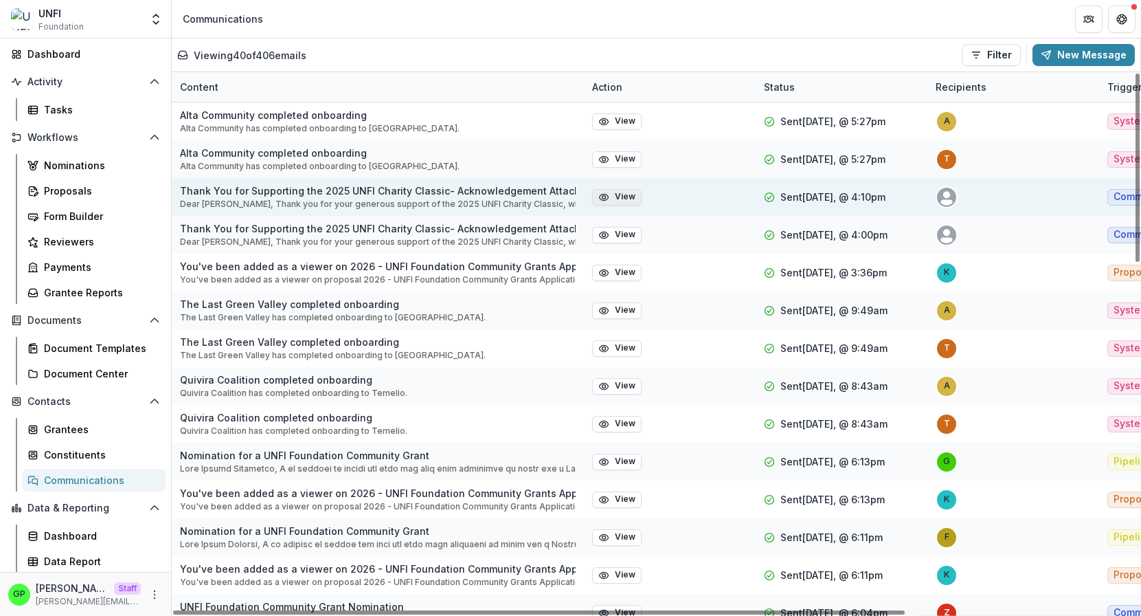
click at [616, 196] on button "View" at bounding box center [616, 197] width 49 height 16
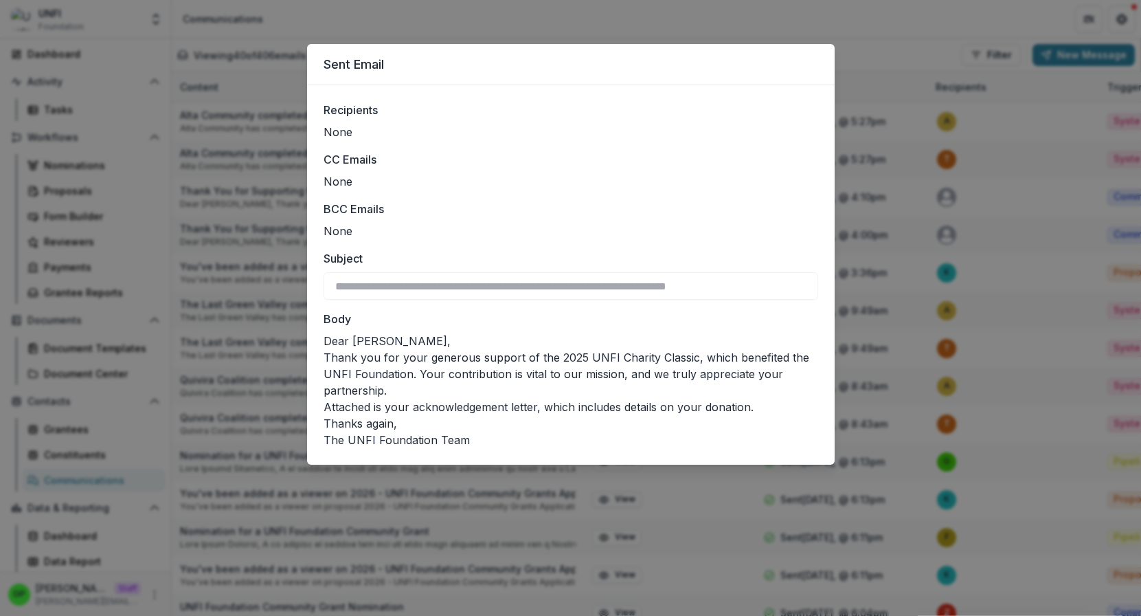
click at [813, 27] on div "**********" at bounding box center [570, 308] width 1141 height 616
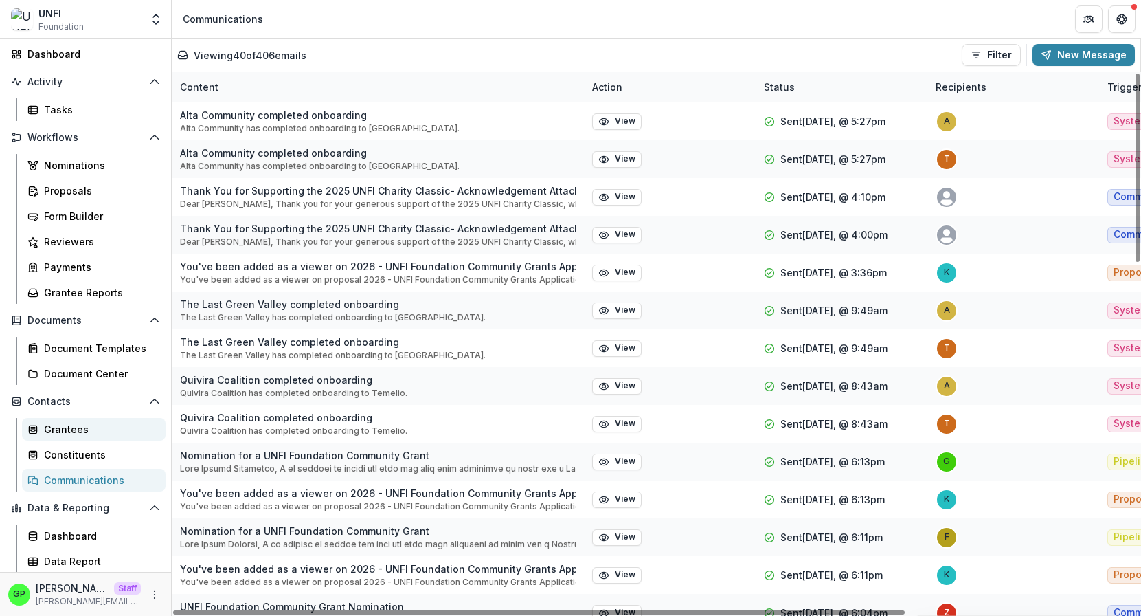
click at [67, 423] on div "Grantees" at bounding box center [99, 429] width 111 height 14
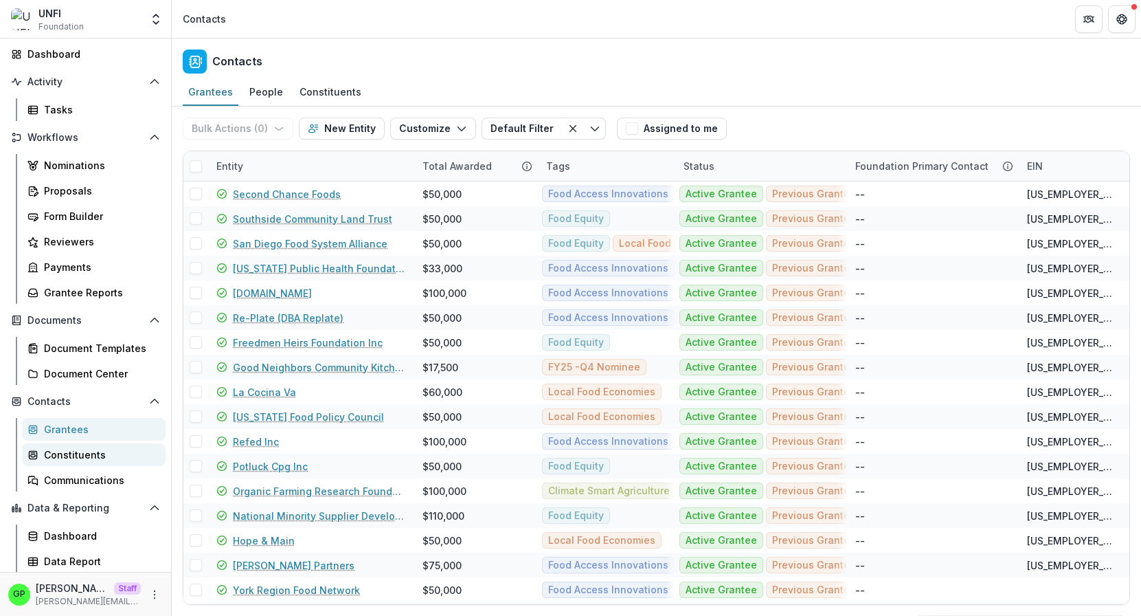
click at [79, 455] on div "Constituents" at bounding box center [99, 454] width 111 height 14
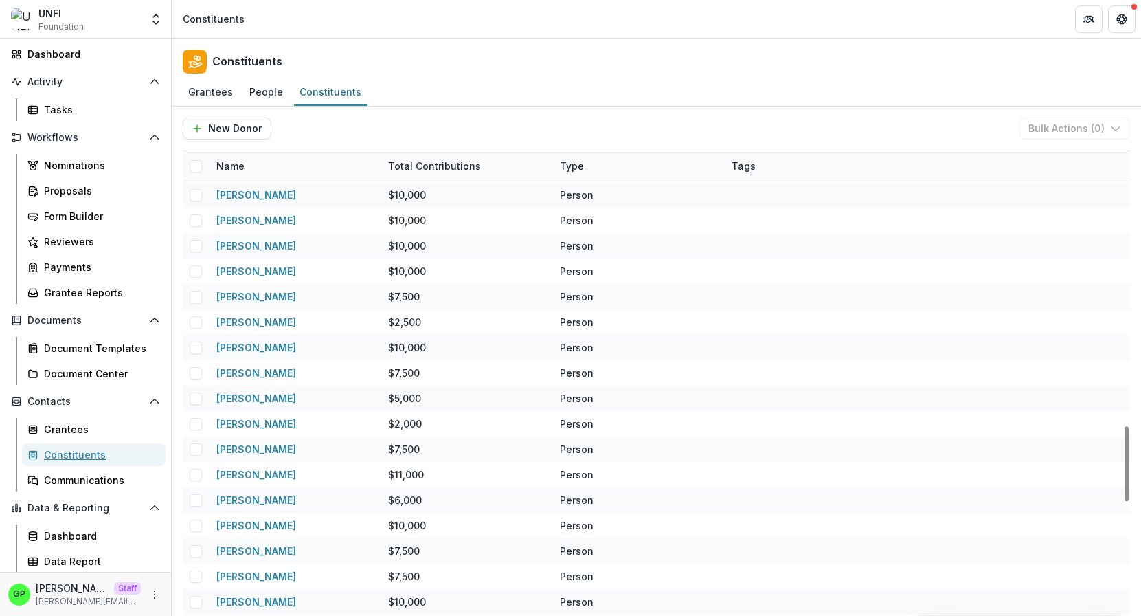
scroll to position [2412, 0]
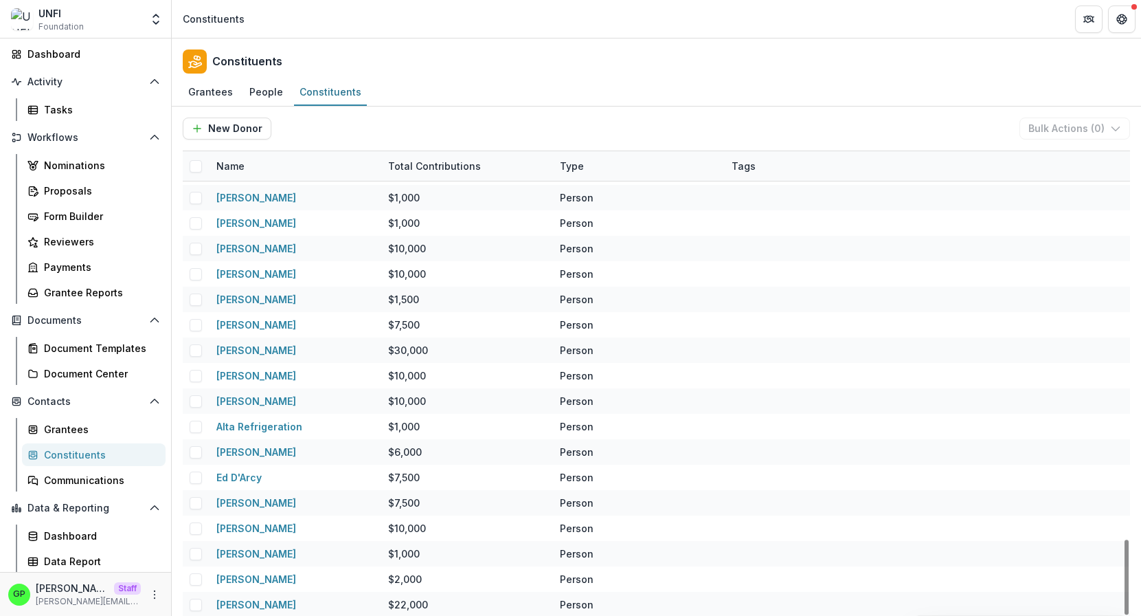
click at [249, 168] on div "Name" at bounding box center [230, 166] width 45 height 14
click at [263, 186] on input at bounding box center [293, 197] width 165 height 22
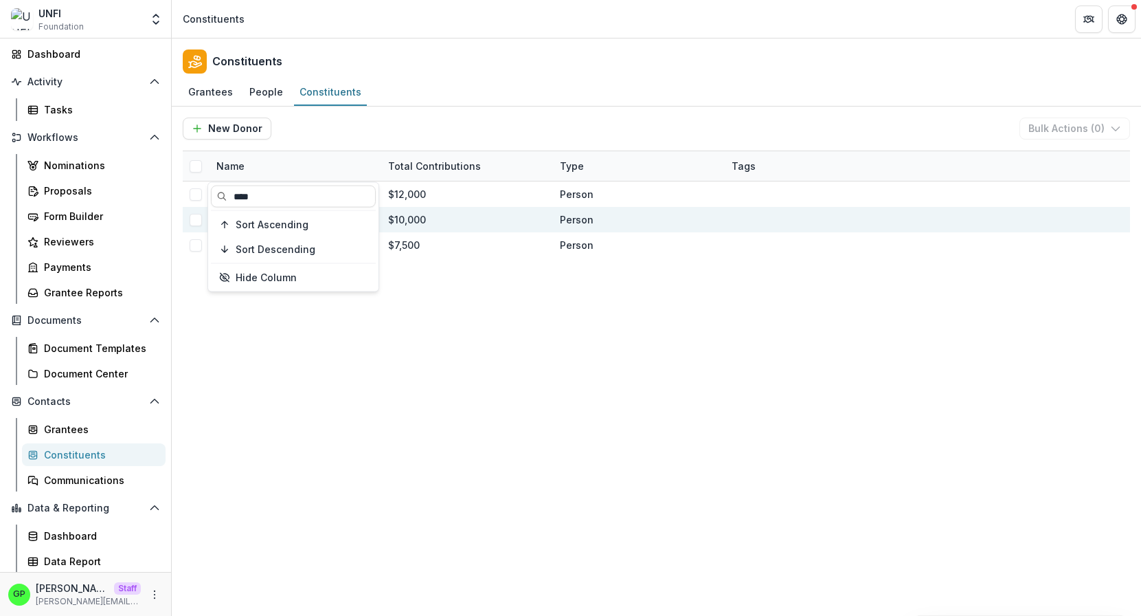
scroll to position [0, 0]
type input "****"
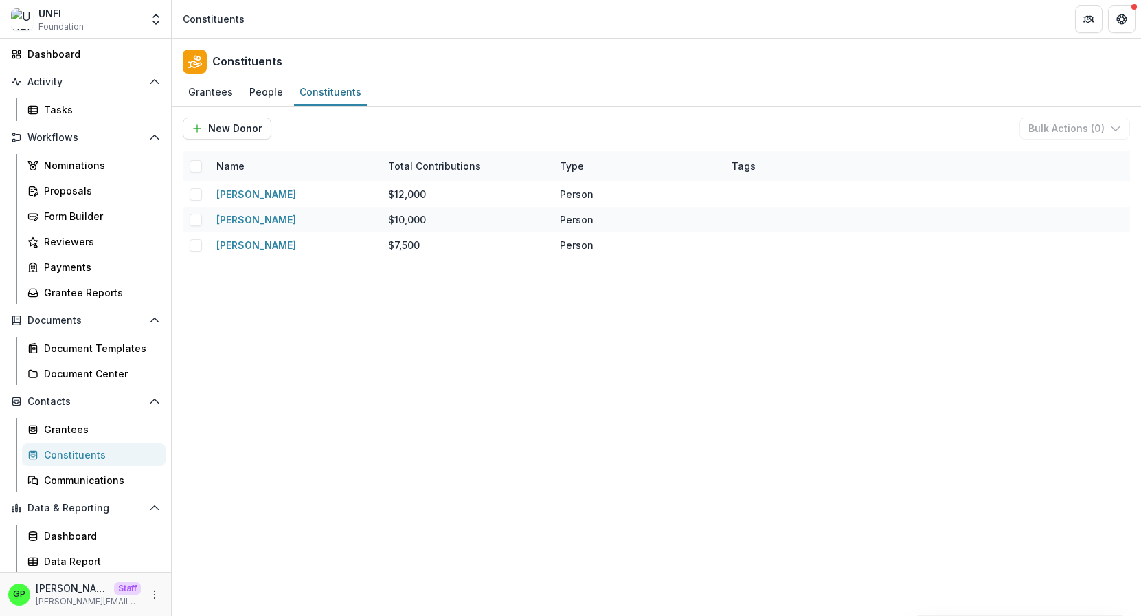
click at [499, 306] on div "Mike Petinge $12,000 Person Mike Hulett $10,000 Person Mike Crabtree $7,500 Per…" at bounding box center [656, 398] width 947 height 434
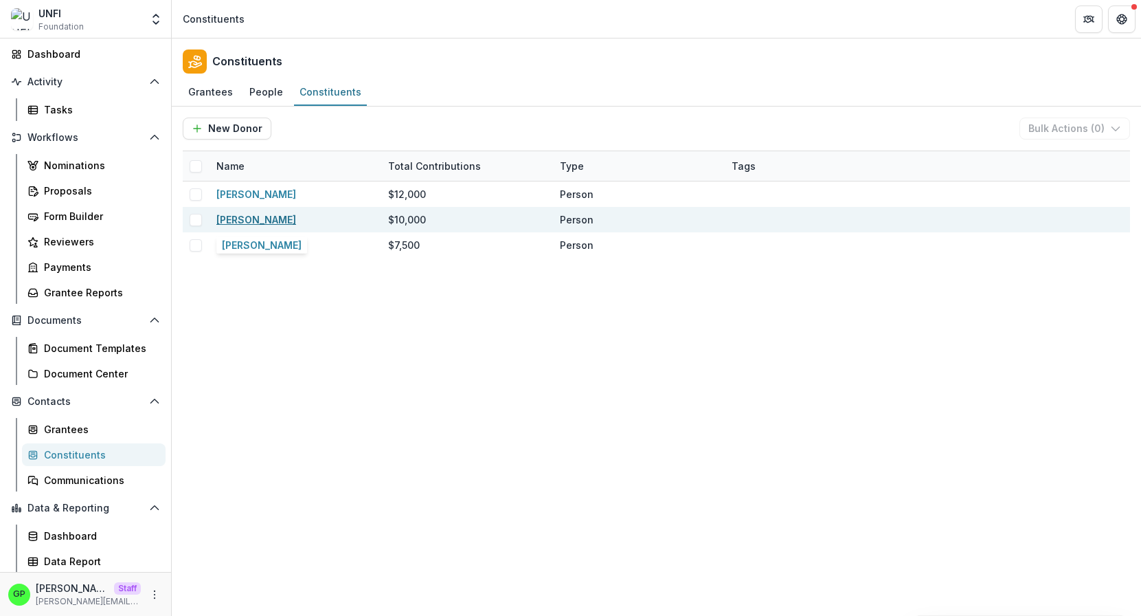
click at [243, 222] on link "Mike Hulett" at bounding box center [256, 220] width 80 height 12
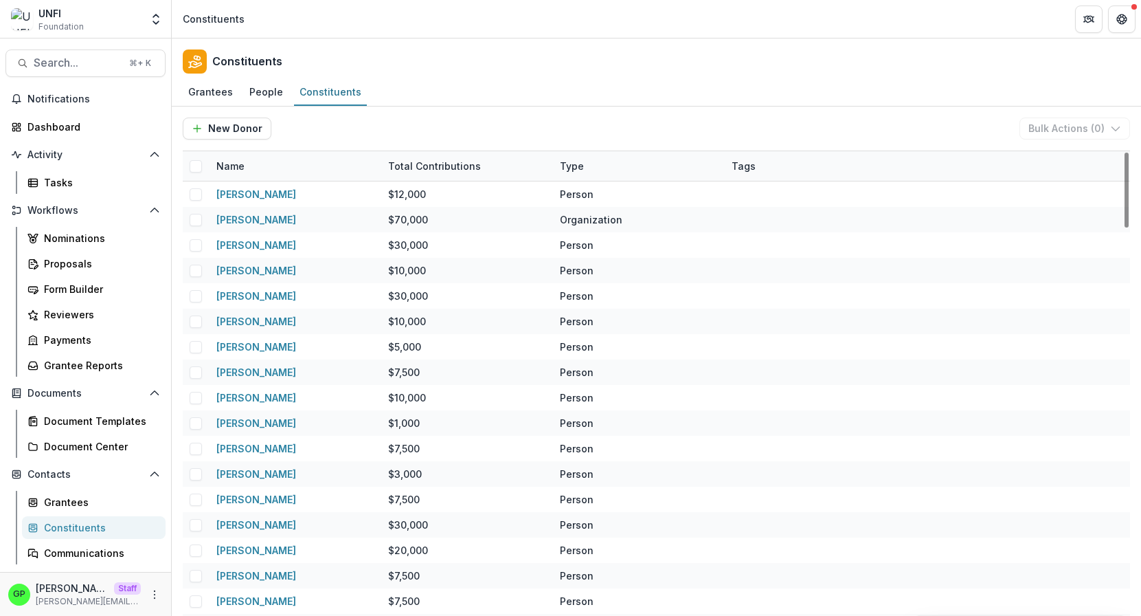
click at [233, 166] on div "Name" at bounding box center [230, 166] width 45 height 14
click at [260, 189] on input at bounding box center [293, 197] width 165 height 22
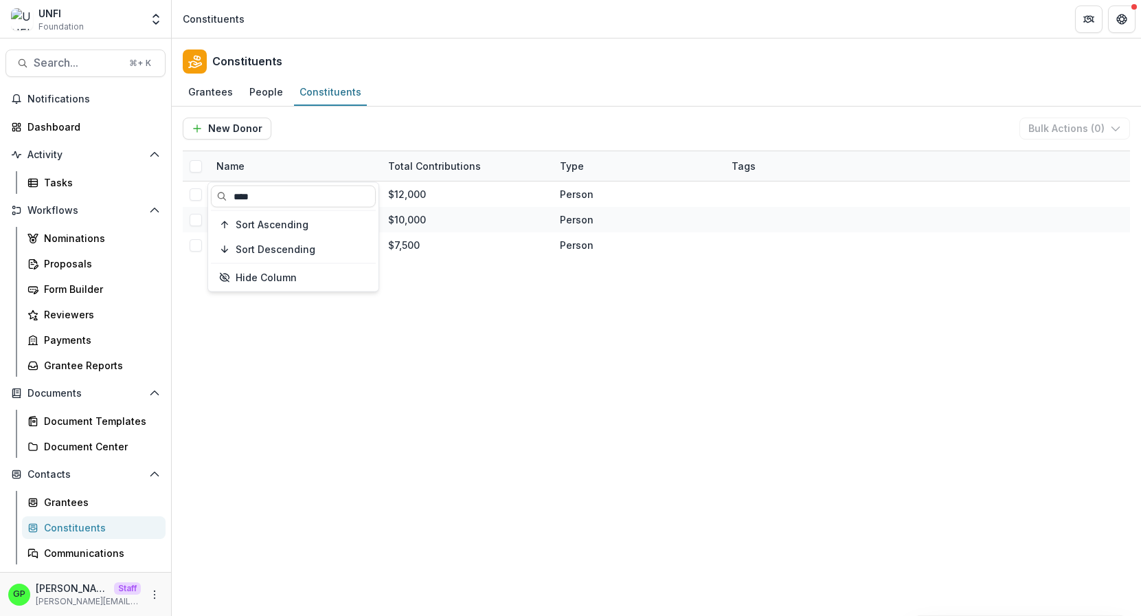
type input "****"
click at [395, 297] on div "Mike Petinge $12,000 Person Mike Hulett $10,000 Person Mike Crabtree $7,500 Per…" at bounding box center [656, 398] width 947 height 434
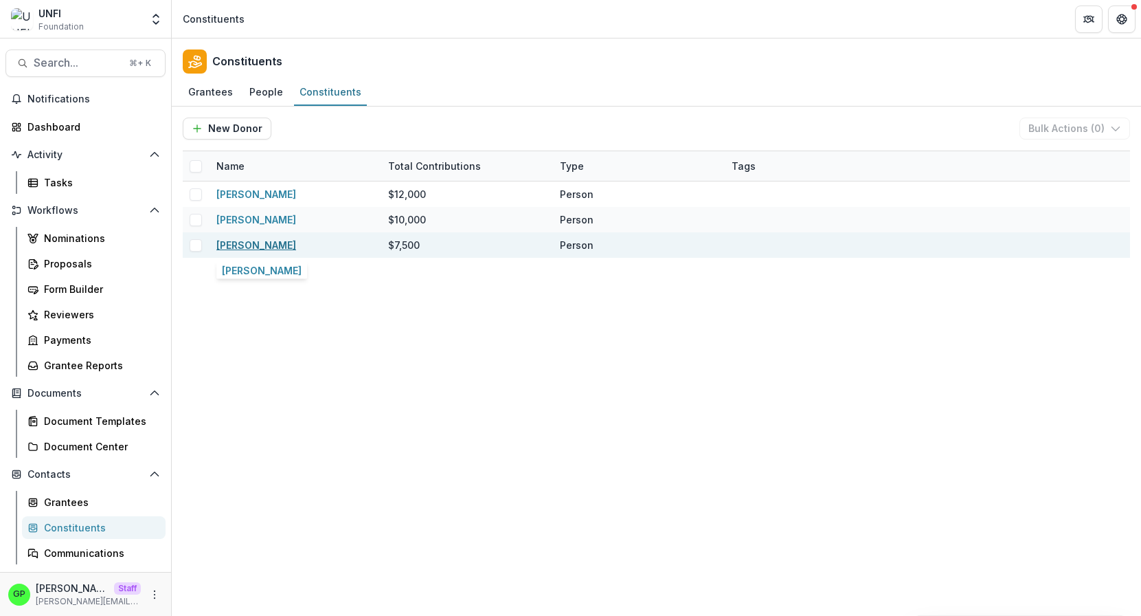
click at [275, 244] on link "Mike Crabtree" at bounding box center [256, 245] width 80 height 12
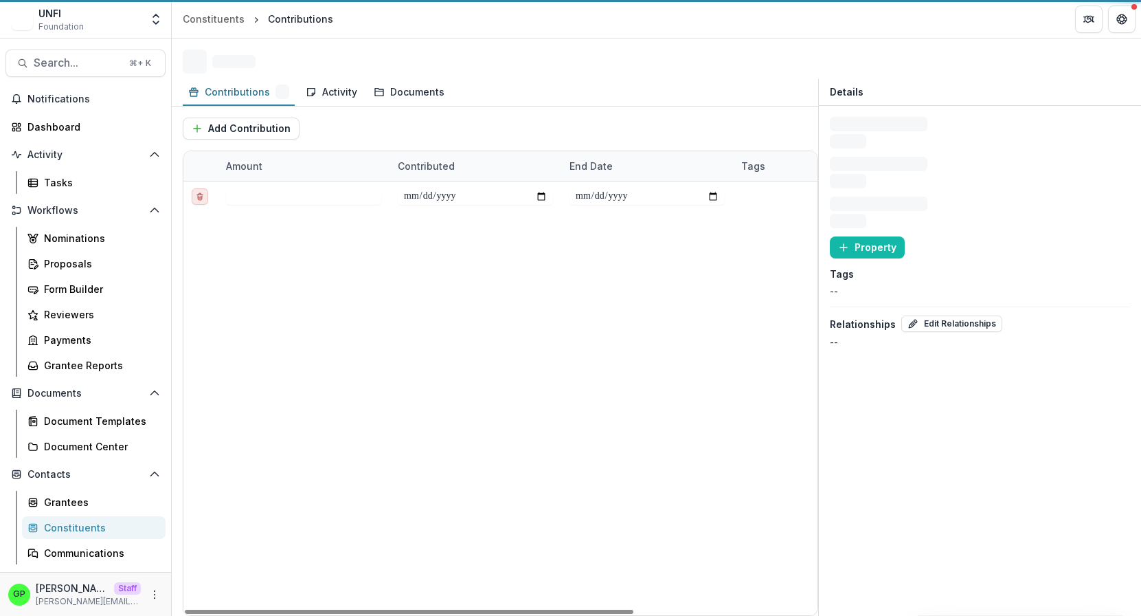
type input "******"
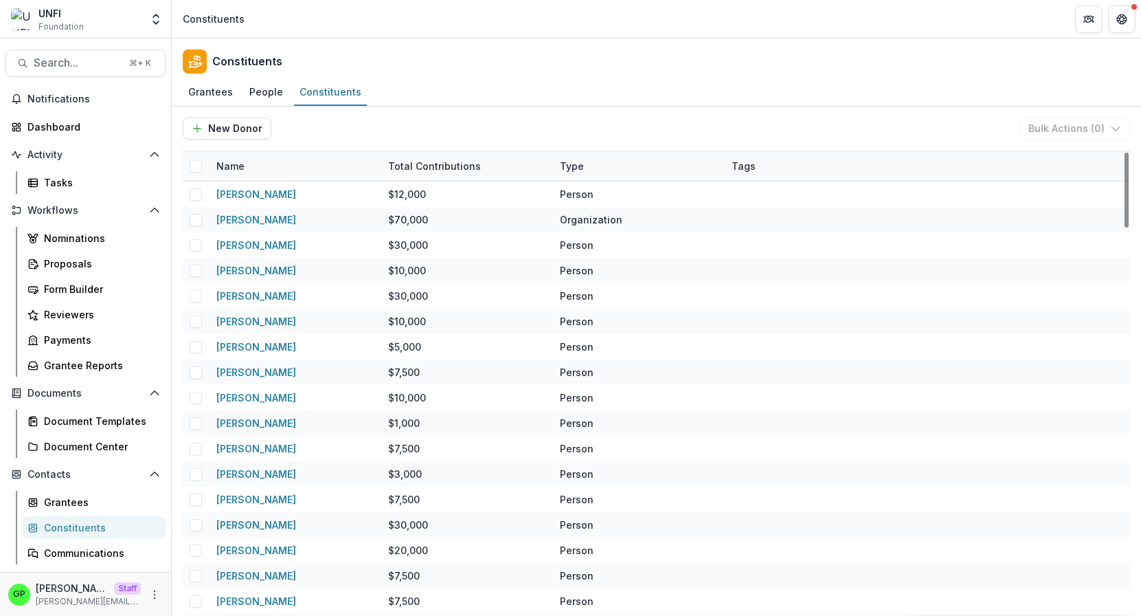
click at [251, 163] on div "Name" at bounding box center [230, 166] width 45 height 14
click at [269, 198] on input at bounding box center [293, 197] width 165 height 22
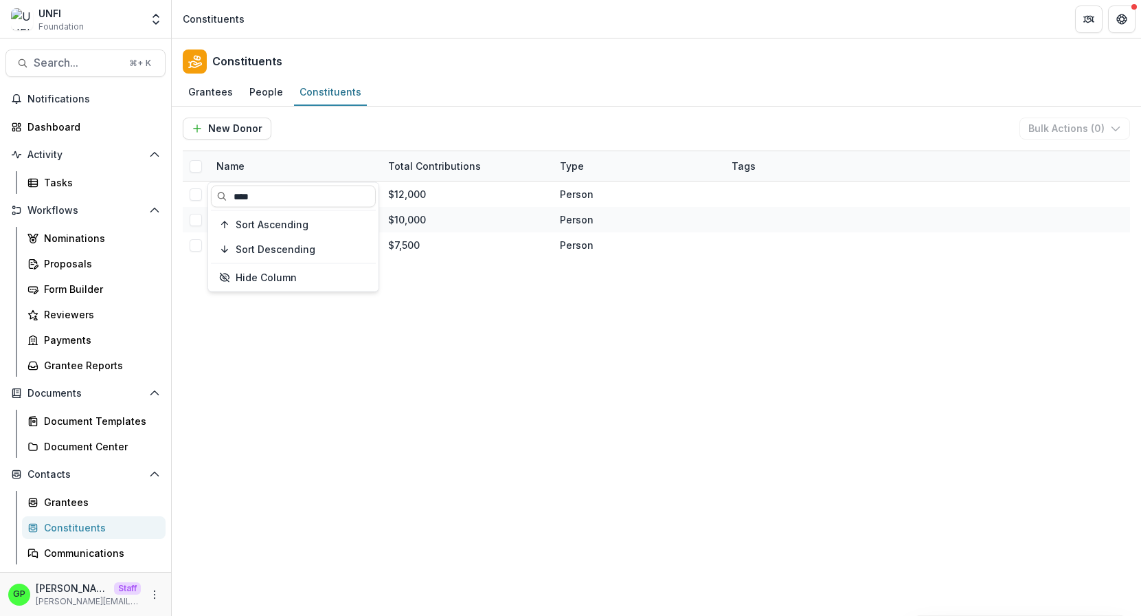
type input "****"
click at [498, 321] on div "Mike Petinge $12,000 Person Mike Hulett $10,000 Person Mike Crabtree $7,500 Per…" at bounding box center [656, 398] width 947 height 434
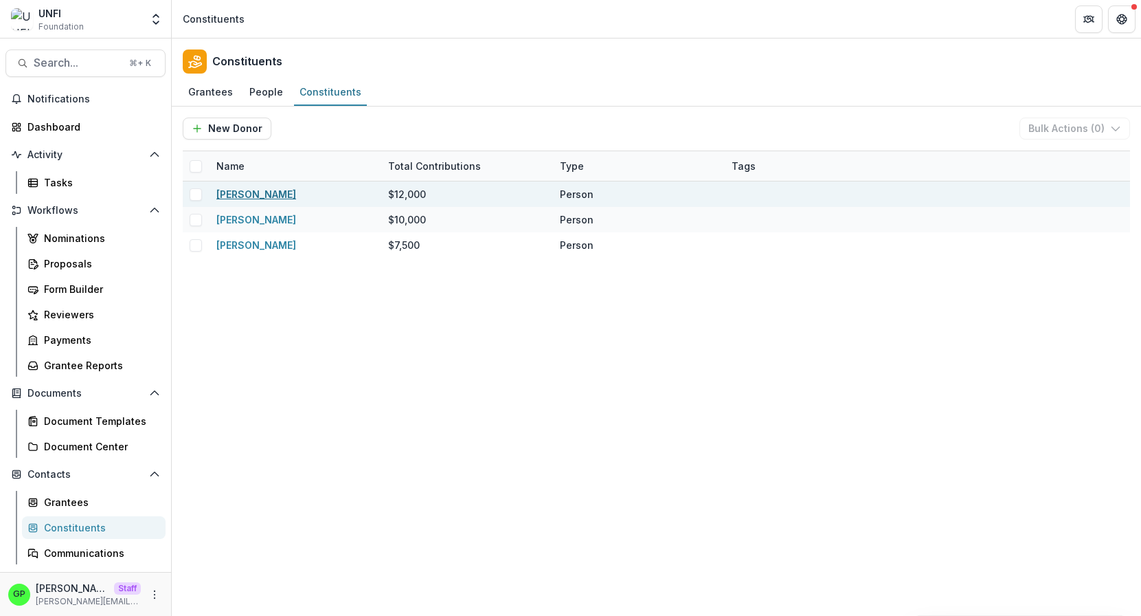
click at [262, 194] on link "Mike Petinge" at bounding box center [256, 194] width 80 height 12
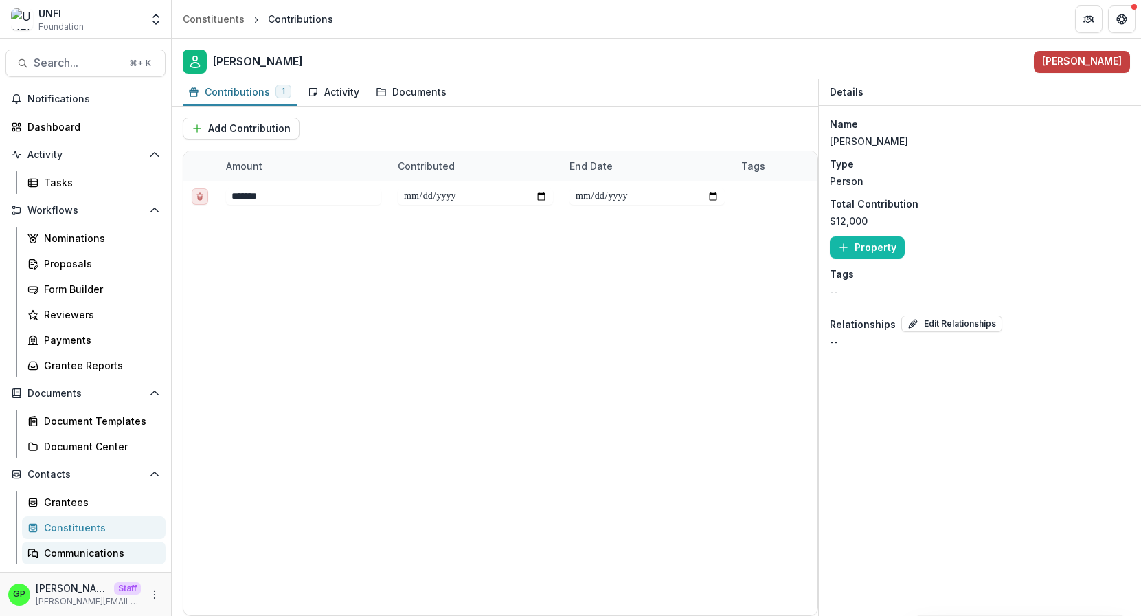
click at [73, 546] on div "Communications" at bounding box center [99, 553] width 111 height 14
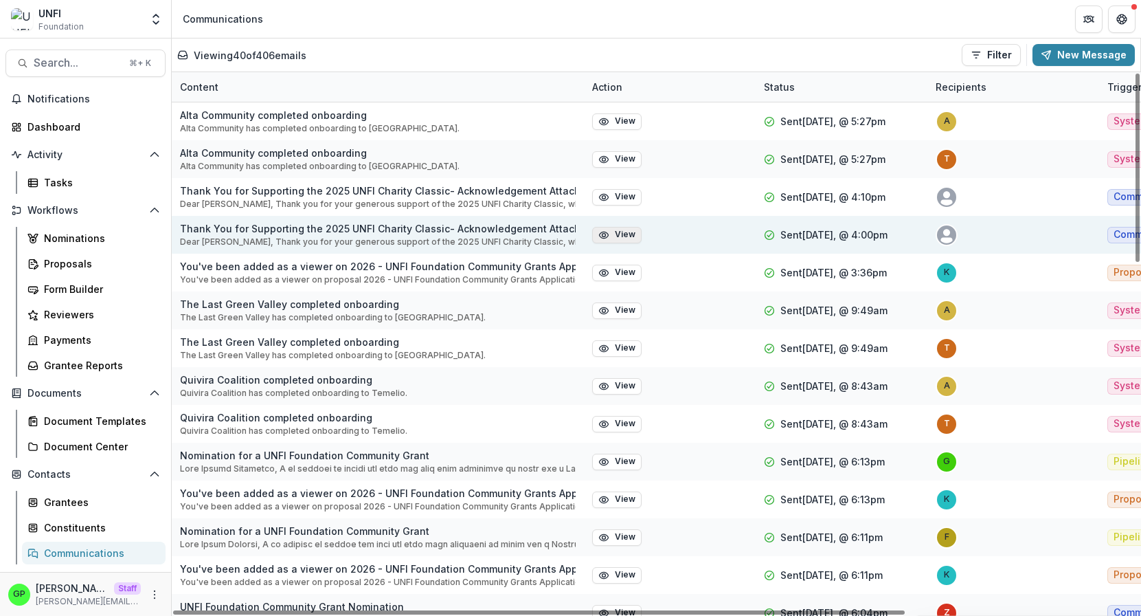
click at [613, 234] on button "View" at bounding box center [616, 235] width 49 height 16
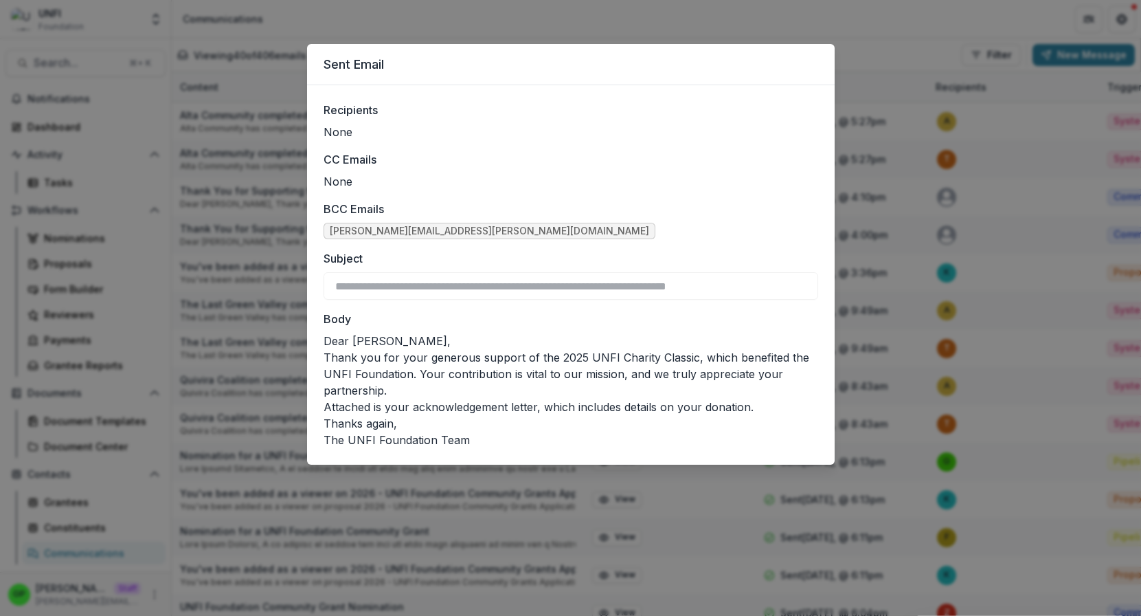
click at [537, 19] on div "**********" at bounding box center [570, 308] width 1141 height 616
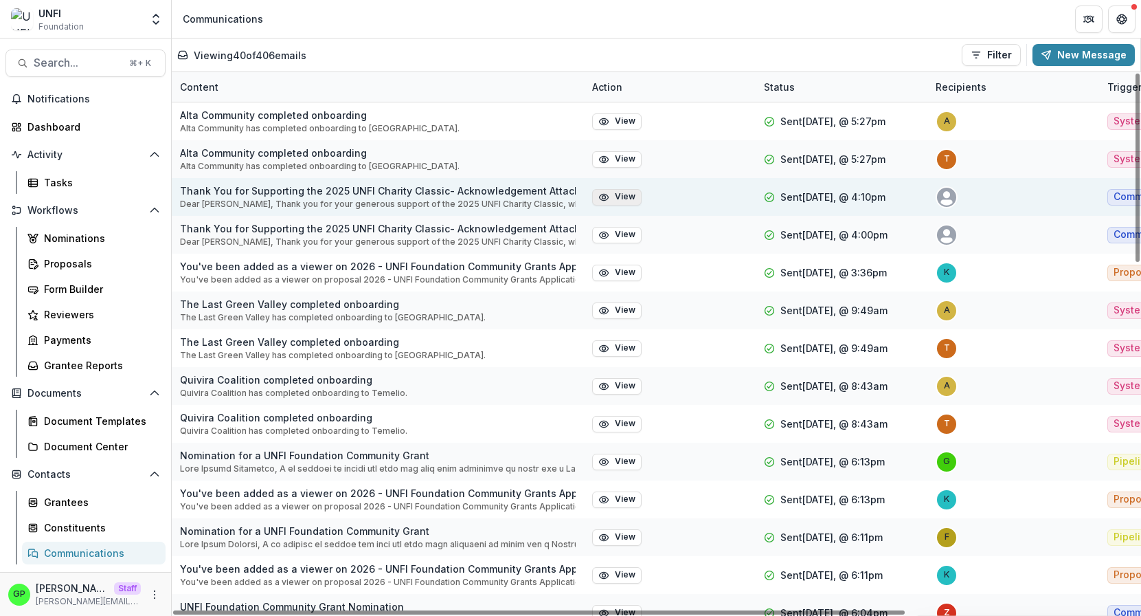
click at [611, 194] on button "View" at bounding box center [616, 197] width 49 height 16
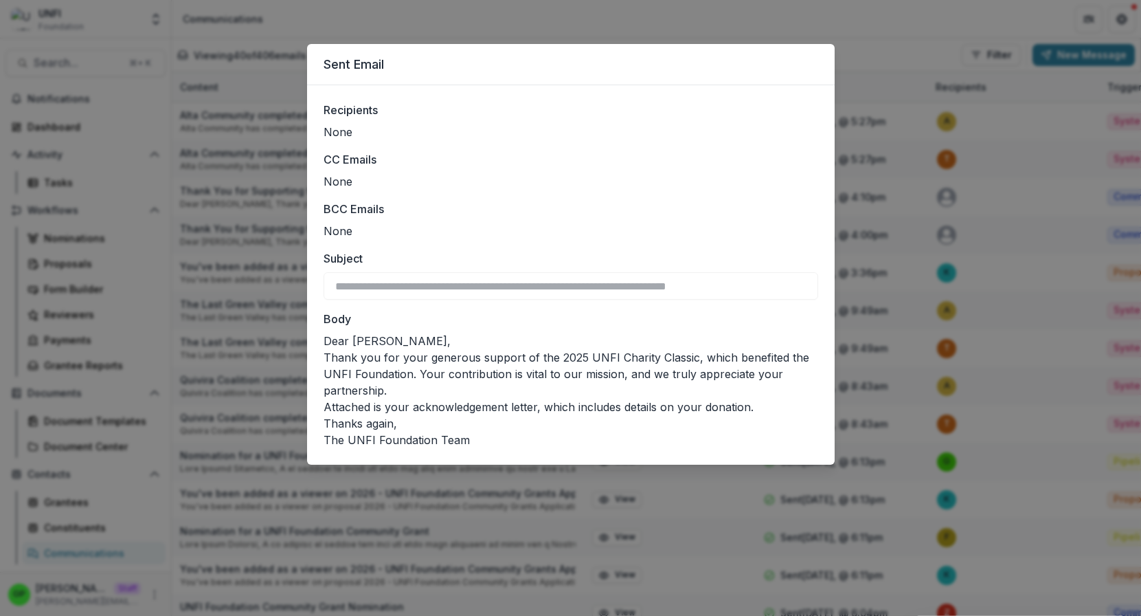
click at [507, 3] on div "**********" at bounding box center [570, 308] width 1141 height 616
